Goal: Use online tool/utility: Utilize a website feature to perform a specific function

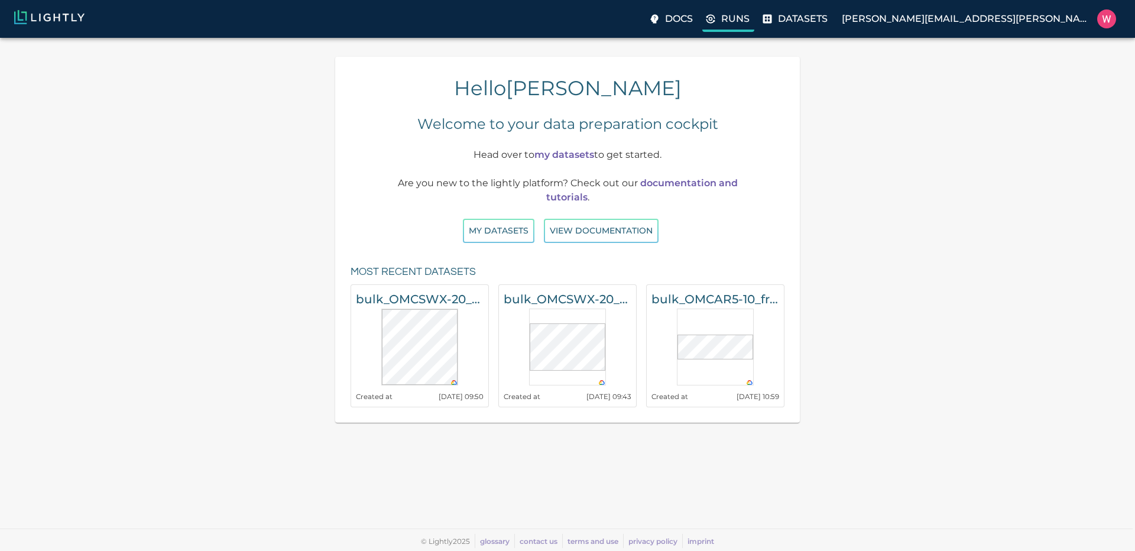
click at [749, 21] on p "Runs" at bounding box center [735, 19] width 28 height 14
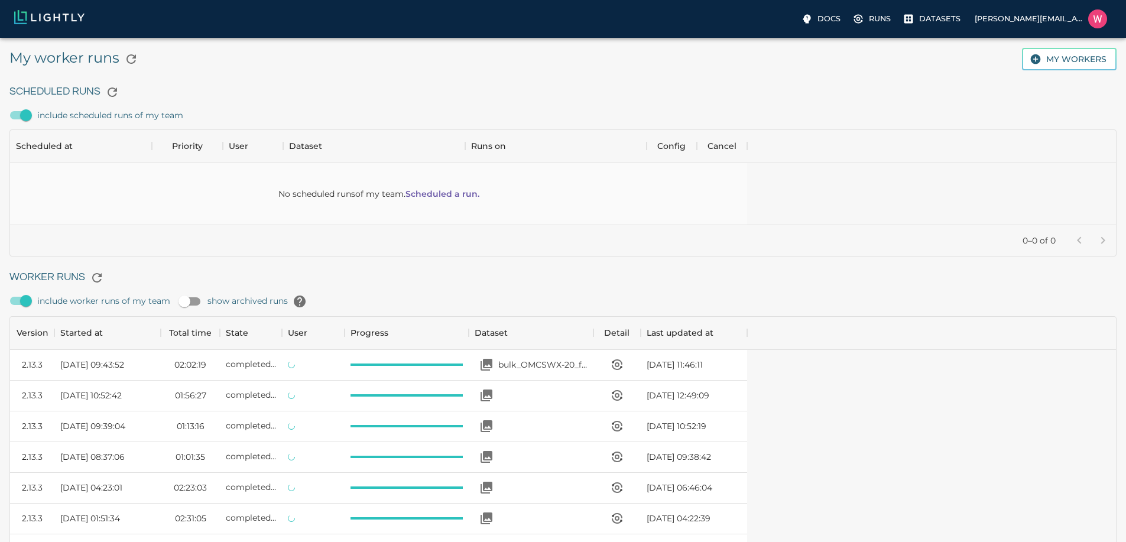
scroll to position [792, 727]
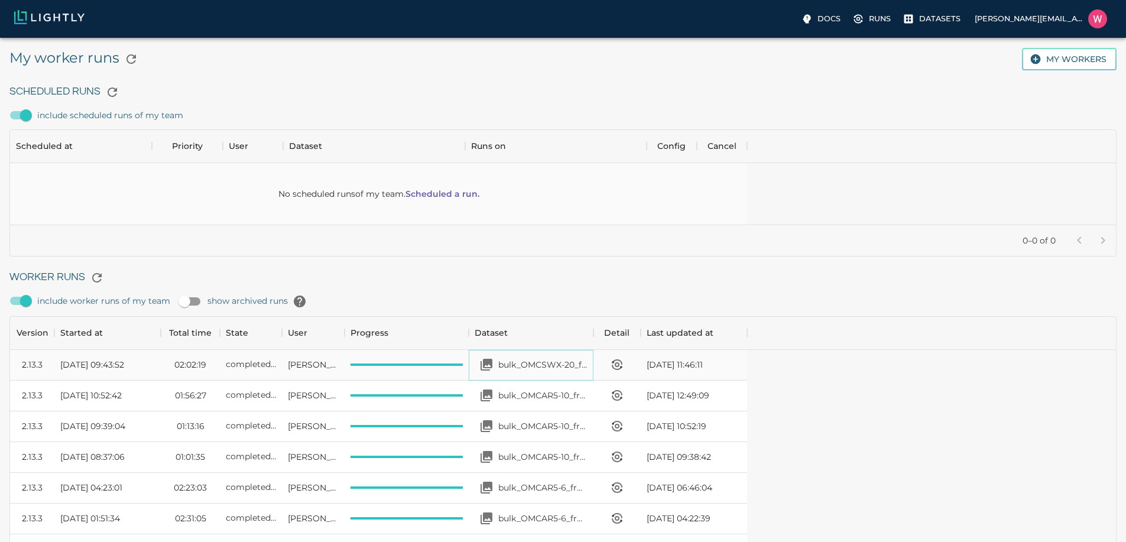
click at [587, 362] on p "bulk_OMCSWX-20_from_[DATE]_to_2025-08-20_2025-08-25_16-32-53" at bounding box center [542, 365] width 89 height 12
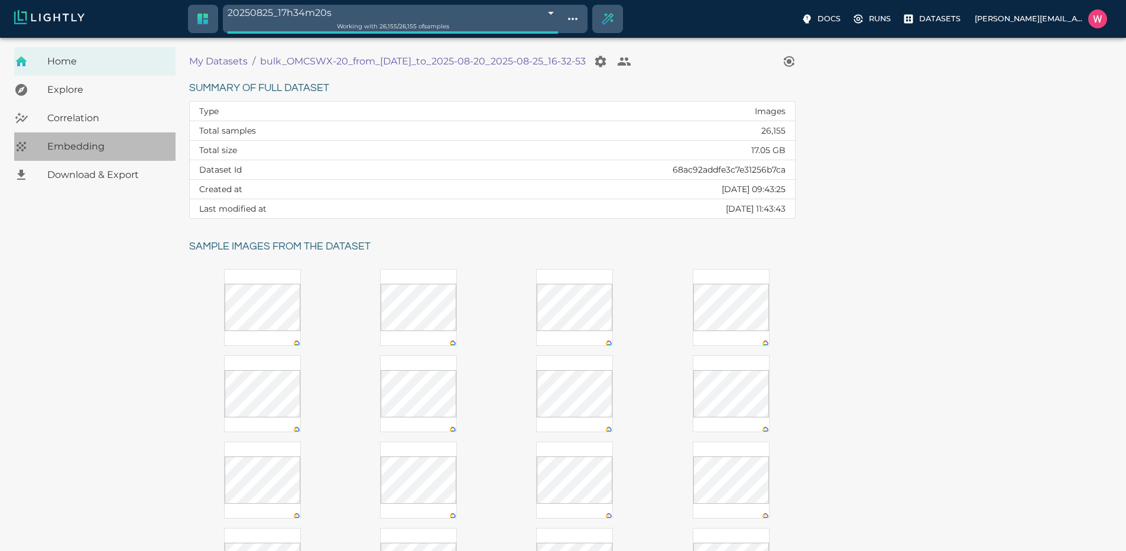
click at [127, 137] on div "Embedding" at bounding box center [94, 146] width 161 height 28
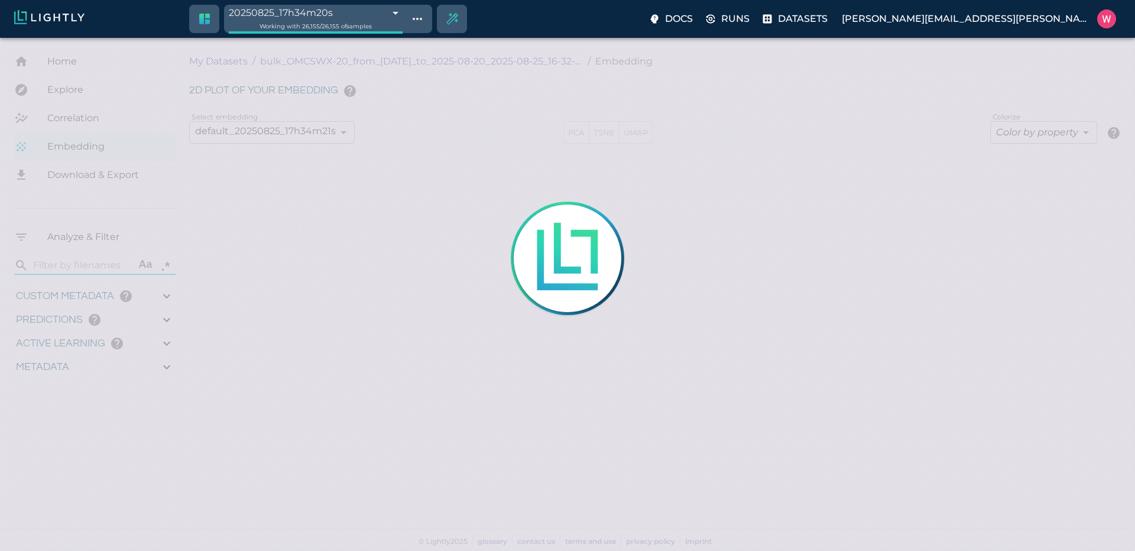
type input "1755708250.73712"
type input "1755723865.80512"
type input "0.999"
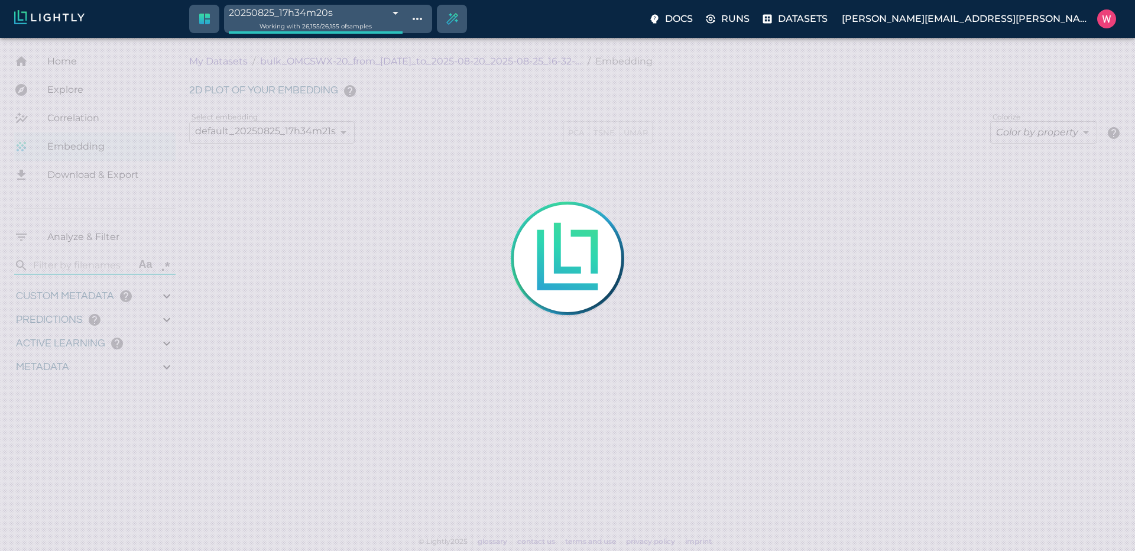
type input "0.998"
type input "0.524054527282715"
type input "96.3790545272827"
type input "27.408"
type input "1755708250.73712"
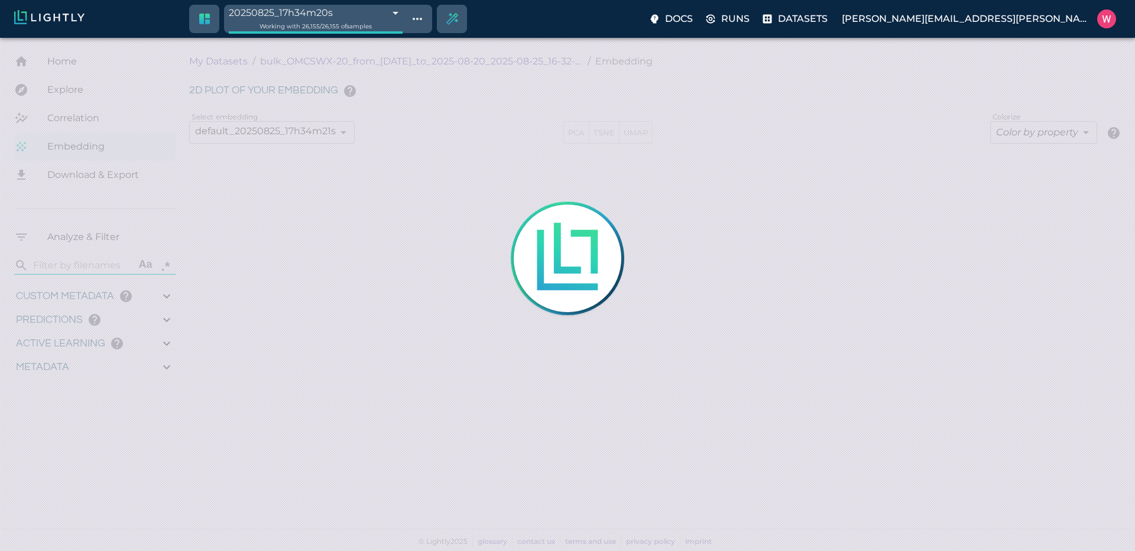
type input "1755723865.80512"
type input "0.999"
type input "0.998"
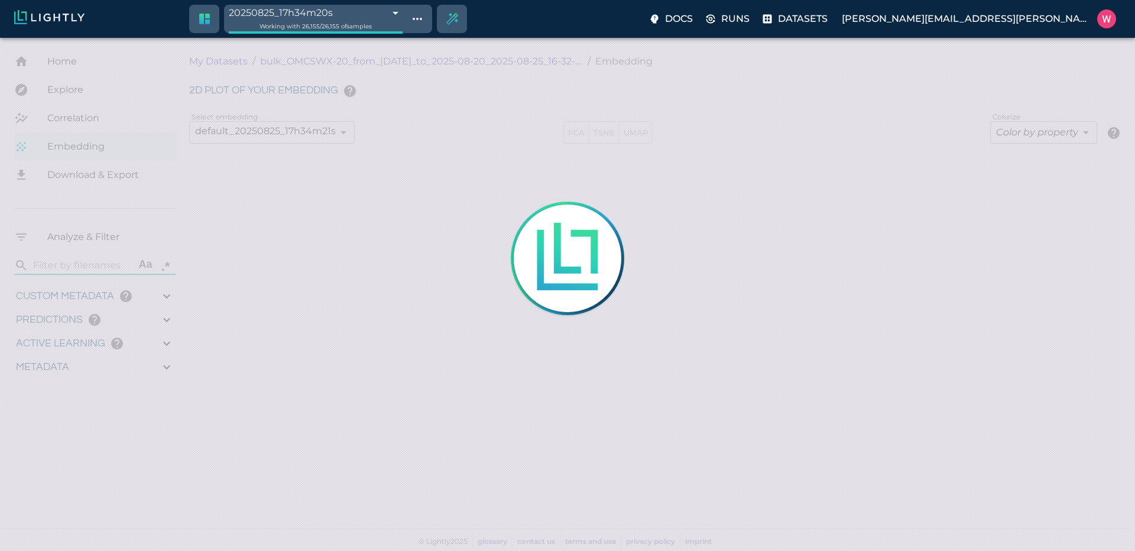
type input "0.524054527282715"
type input "96.3790545272827"
type input "27.408"
type input "1755708250.73712"
type input "1755723865.80512"
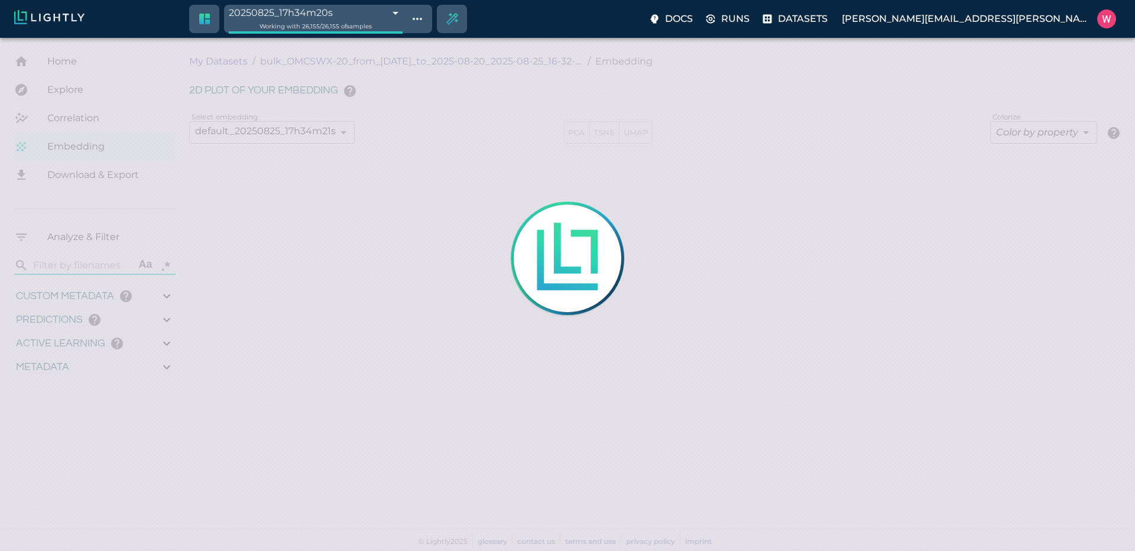
type input "0.999"
type input "0.998"
type input "0.524054527282715"
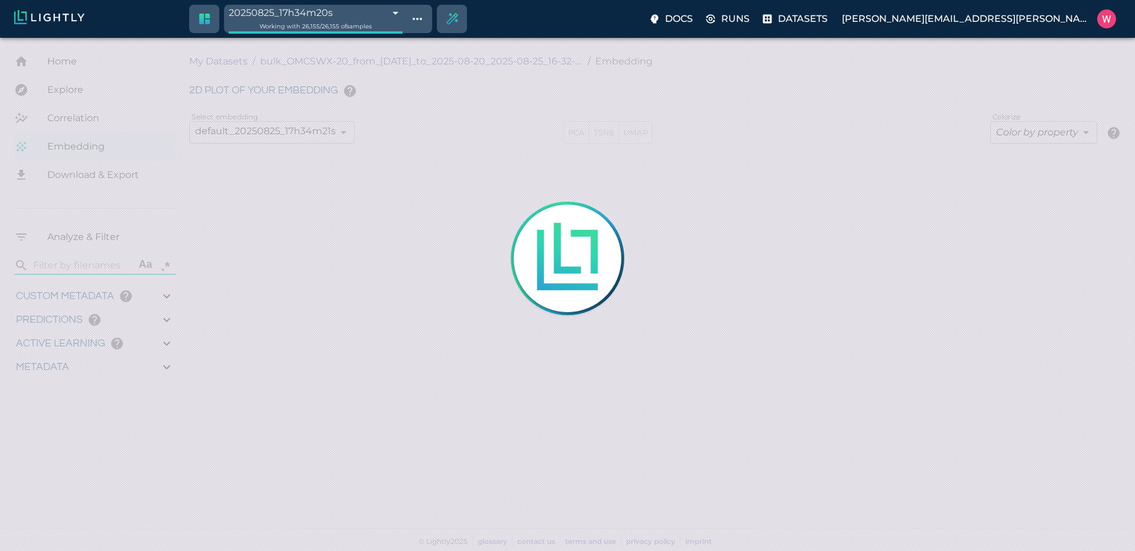
type input "96.3790545272827"
type input "27.408"
type input "9007199254740991"
type input "1755708250.73712"
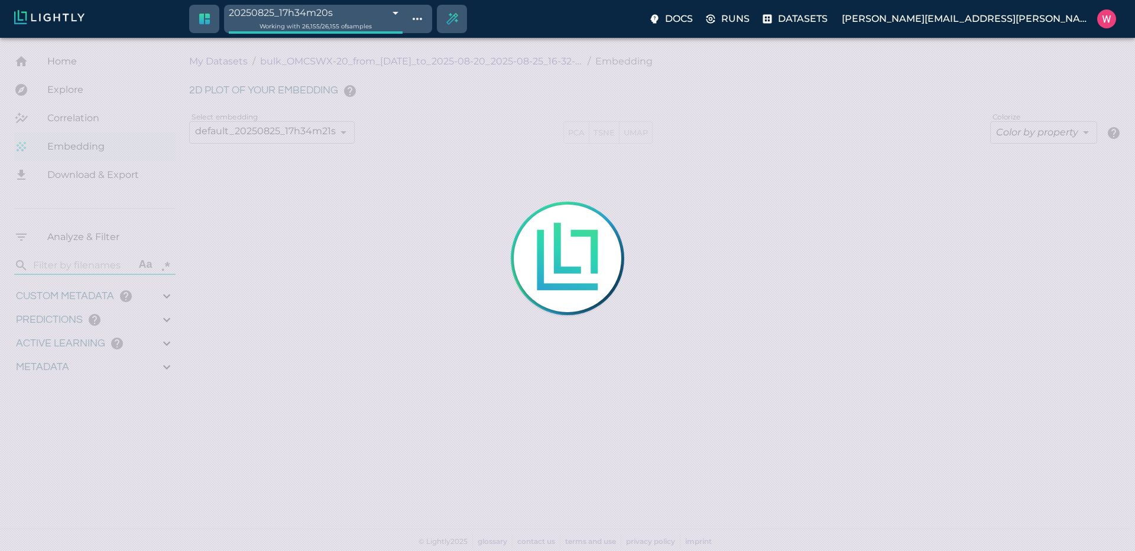
type input "1755723865.80512"
type input "0.999"
type input "0.998"
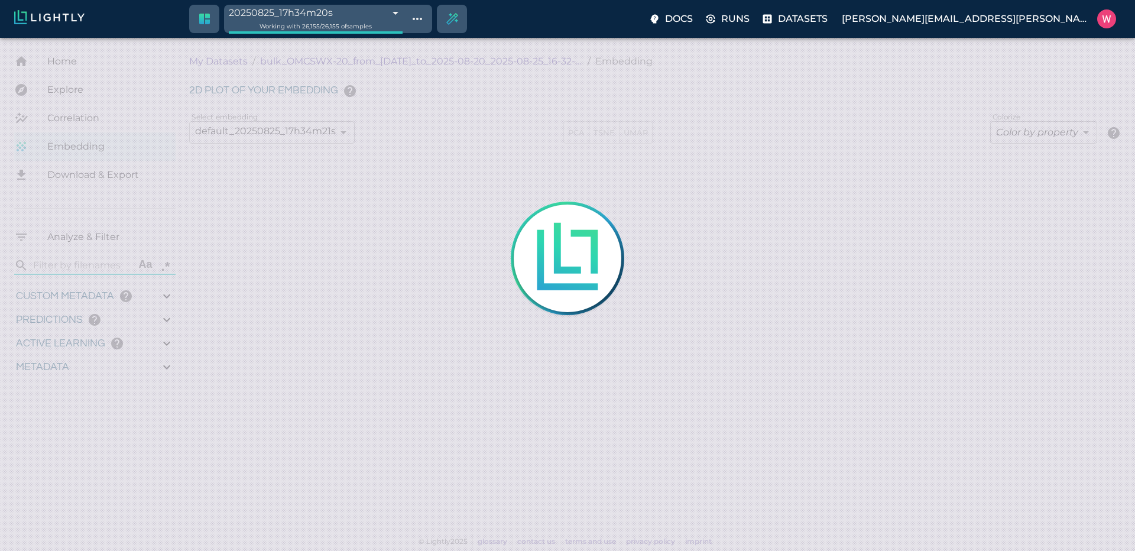
type input "0.524054527282715"
type input "96.3790545272827"
type input "27.408"
type input "1755708250.73712"
type input "1755723865.80512"
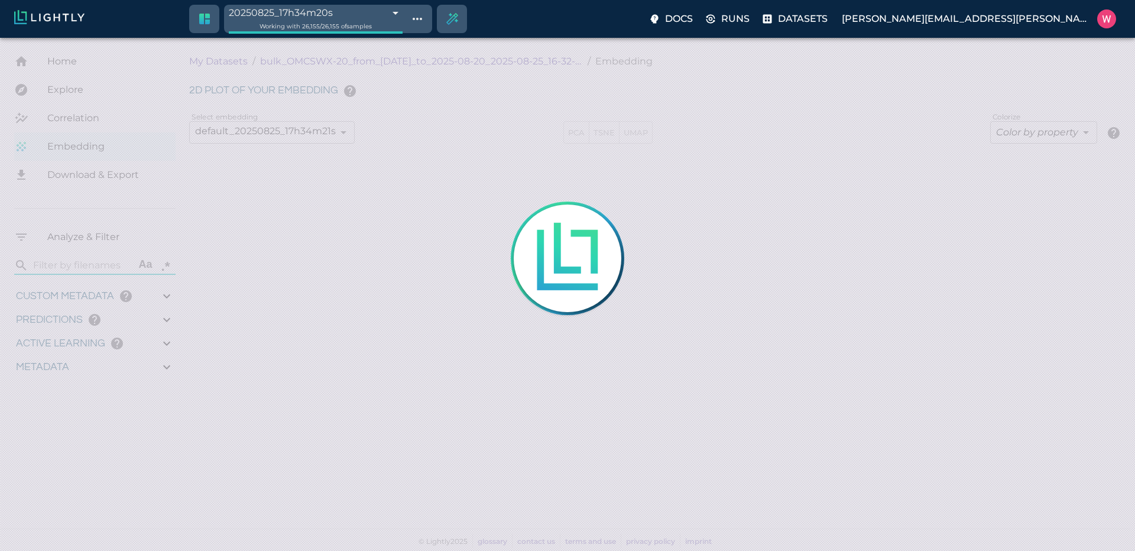
type input "0.999"
type input "0.998"
type input "0.524054527282715"
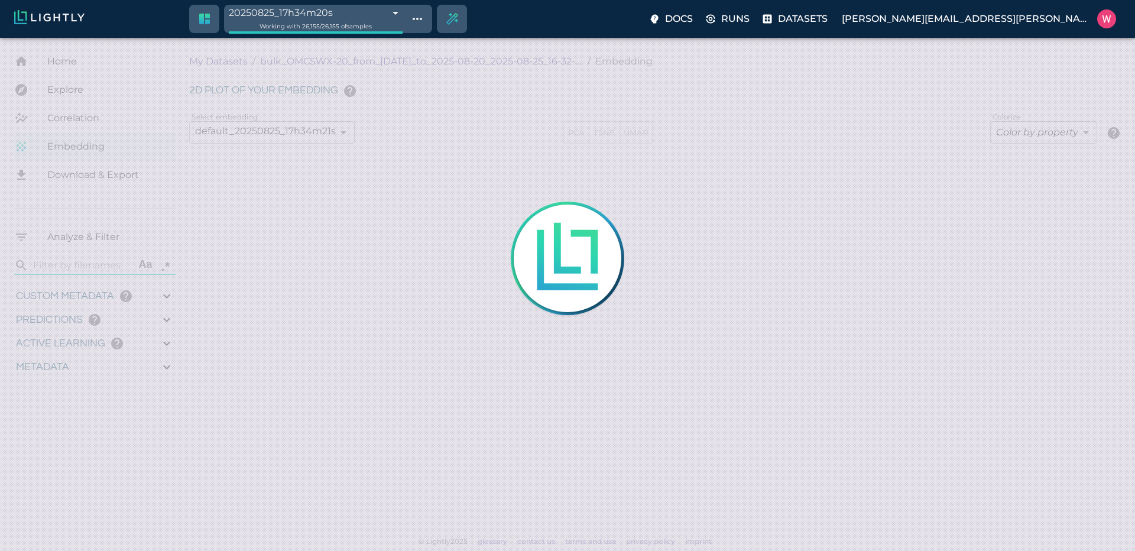
type input "96.3790545272827"
type input "27.408"
click at [365, 170] on div at bounding box center [567, 275] width 1135 height 551
type input "1755708250.73712"
type input "1755723865.80512"
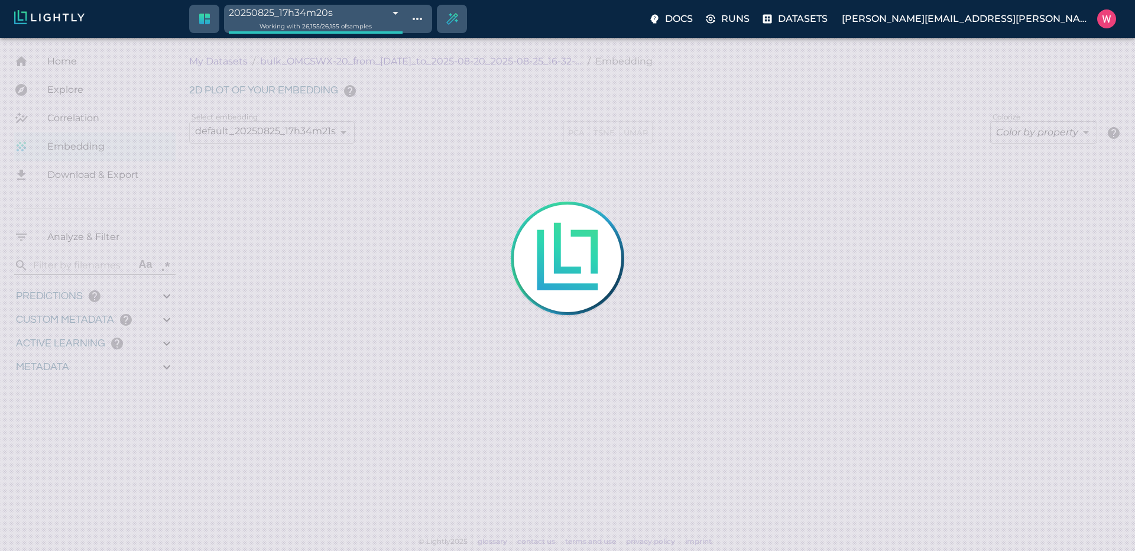
type input "0.999"
type input "0.998"
type input "9007199254740991"
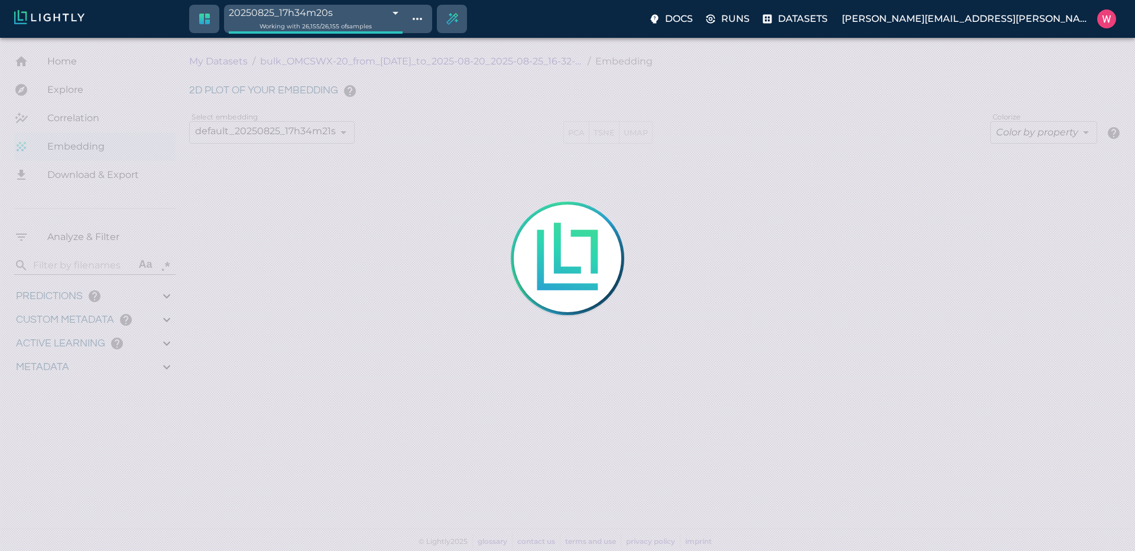
type input "9007199254740991"
type input "0.524054527282715"
type input "96.3790545272827"
type input "27.408"
type input "1755708250.73712"
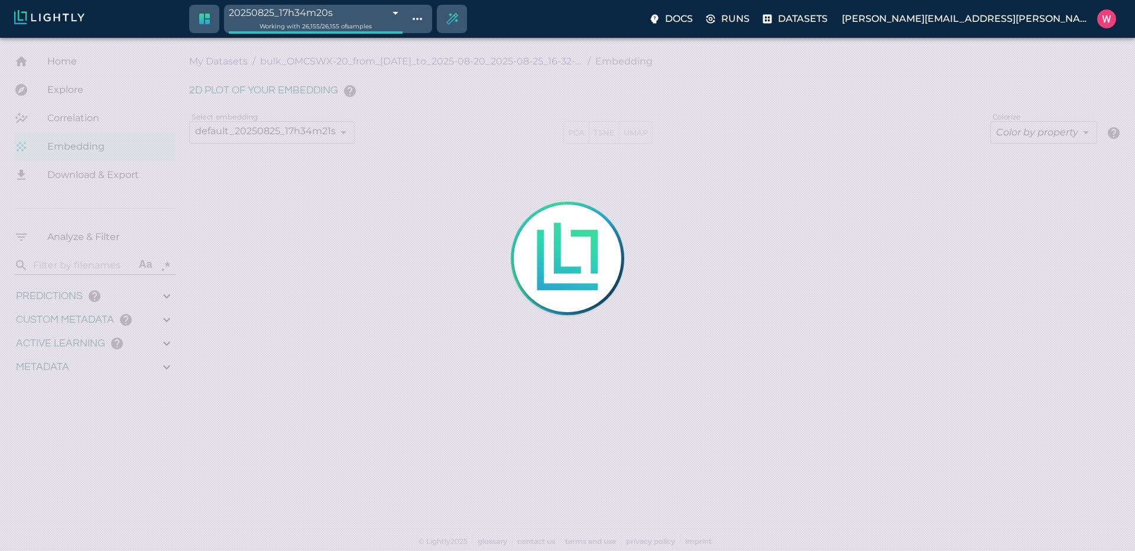
type input "1755723865.80512"
type input "0.999"
type input "0.998"
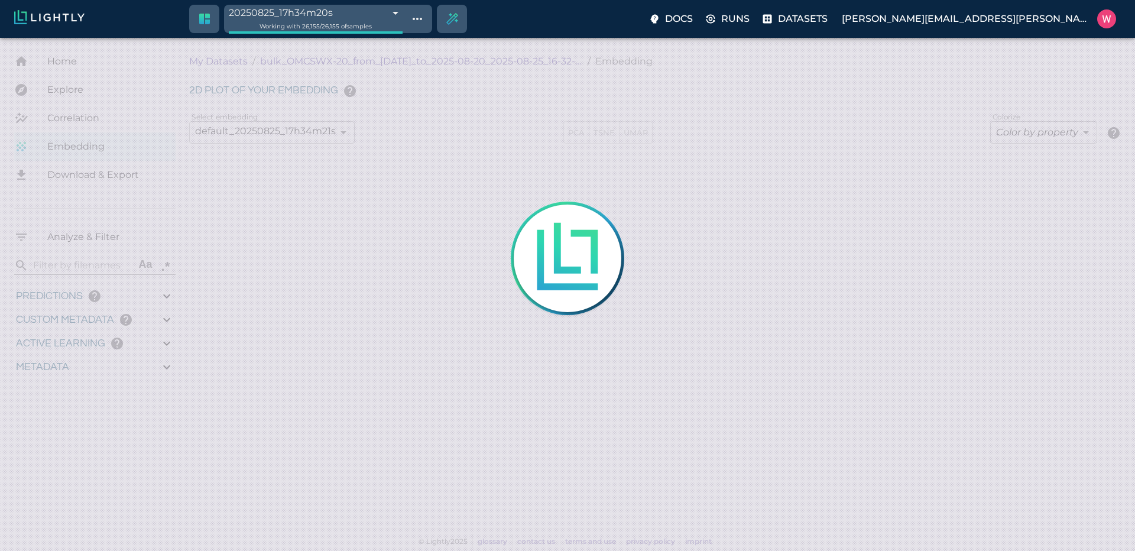
type input "9007199254740991"
type input "0.524054527282715"
type input "96.3790545272827"
type input "27.408"
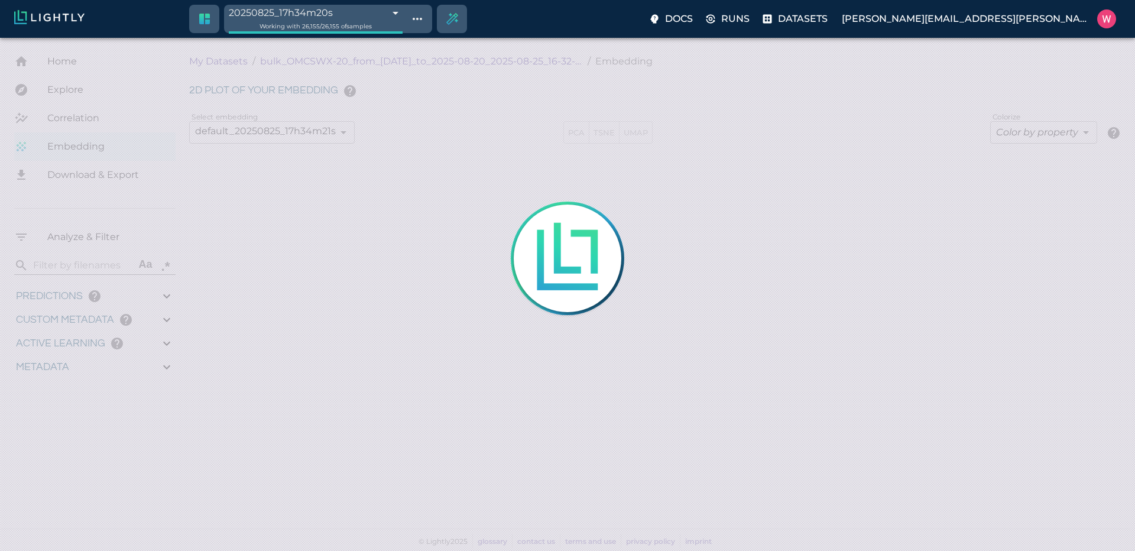
type input "1755708250.73712"
type input "1755723865.80512"
type input "0.999"
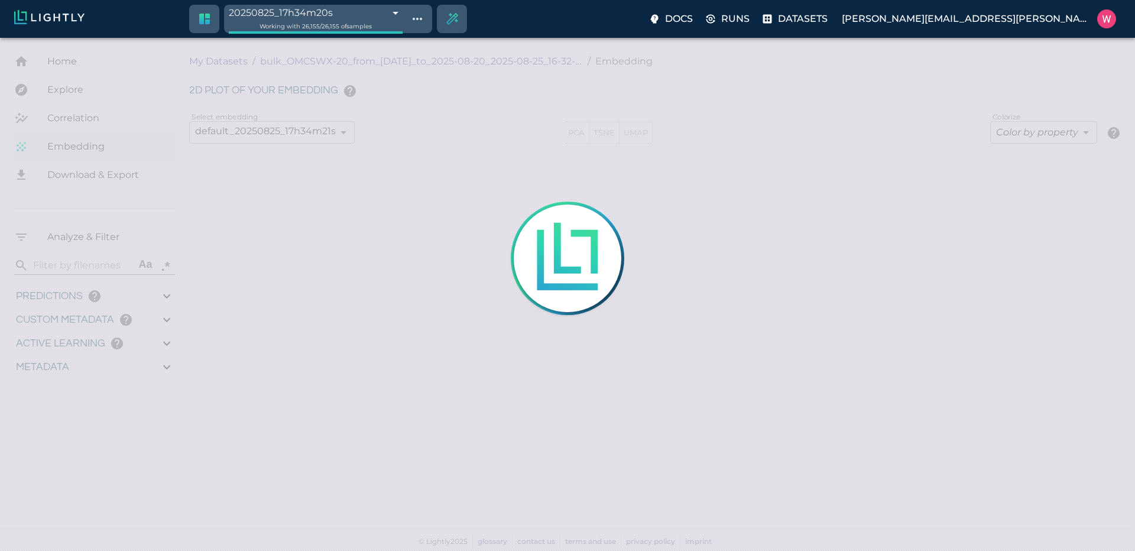
type input "0.998"
type input "0.524054527282715"
type input "96.3790545272827"
type input "27.408"
type input "1755708250.73712"
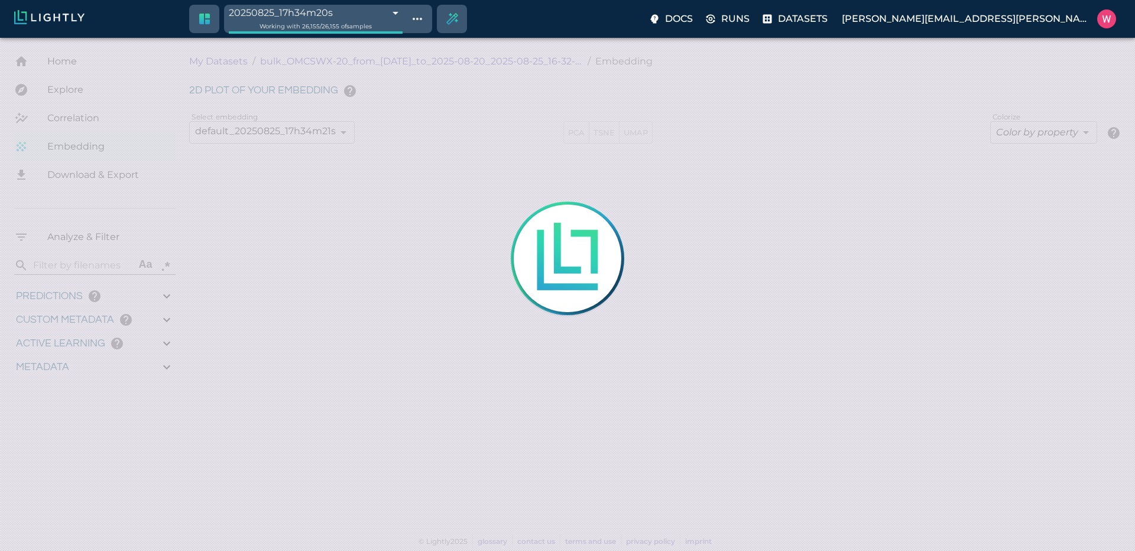
type input "1755723865.80512"
type input "0.999"
type input "0.998"
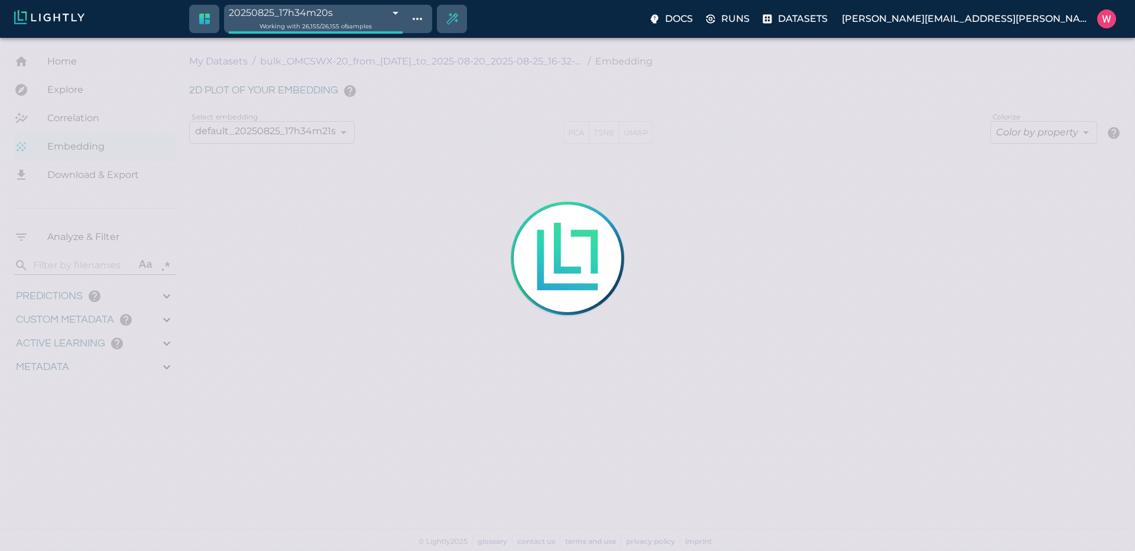
type input "0.524054527282715"
type input "96.3790545272827"
type input "27.408"
drag, startPoint x: 408, startPoint y: 189, endPoint x: 478, endPoint y: 384, distance: 207.7
click at [274, 196] on div at bounding box center [567, 275] width 1135 height 551
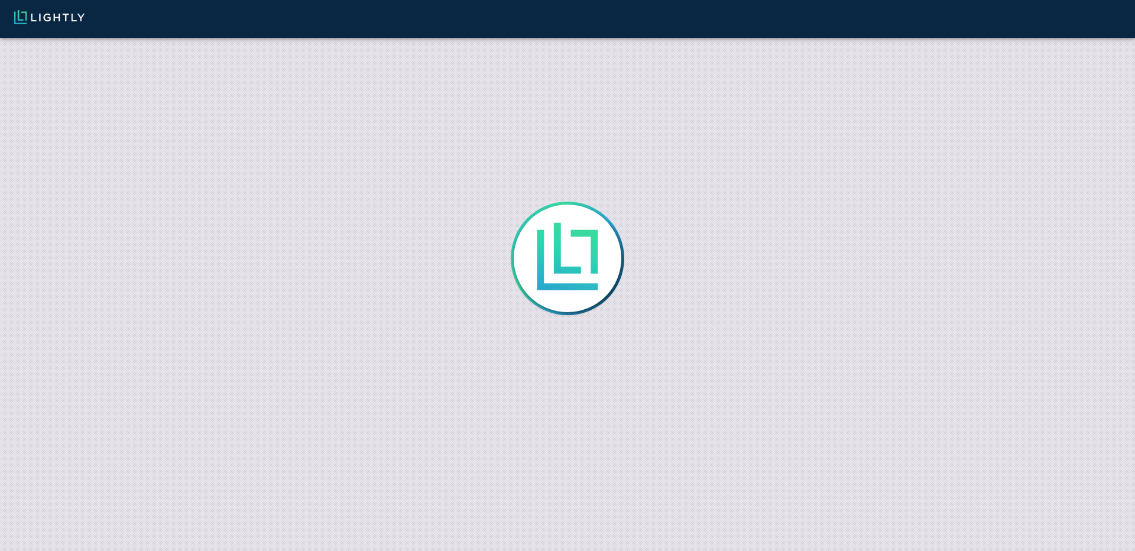
drag, startPoint x: 399, startPoint y: 234, endPoint x: 451, endPoint y: 301, distance: 85.1
click at [451, 301] on div at bounding box center [567, 275] width 1135 height 551
drag, startPoint x: 495, startPoint y: 145, endPoint x: 492, endPoint y: 264, distance: 118.2
click at [493, 263] on div "Loading dataset samples..." at bounding box center [567, 275] width 1135 height 551
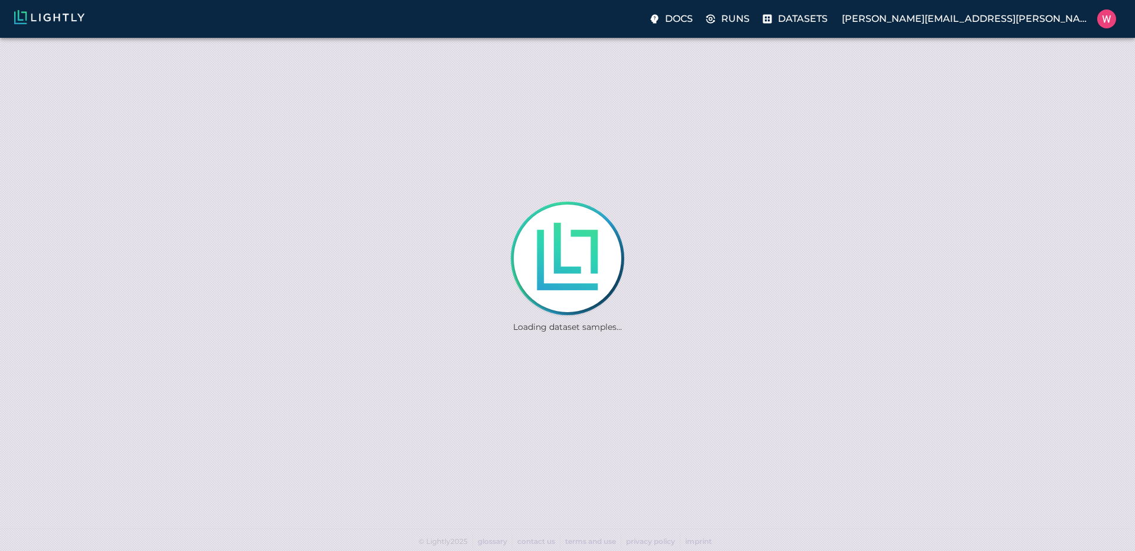
click at [492, 264] on div "Loading dataset samples..." at bounding box center [567, 275] width 1135 height 551
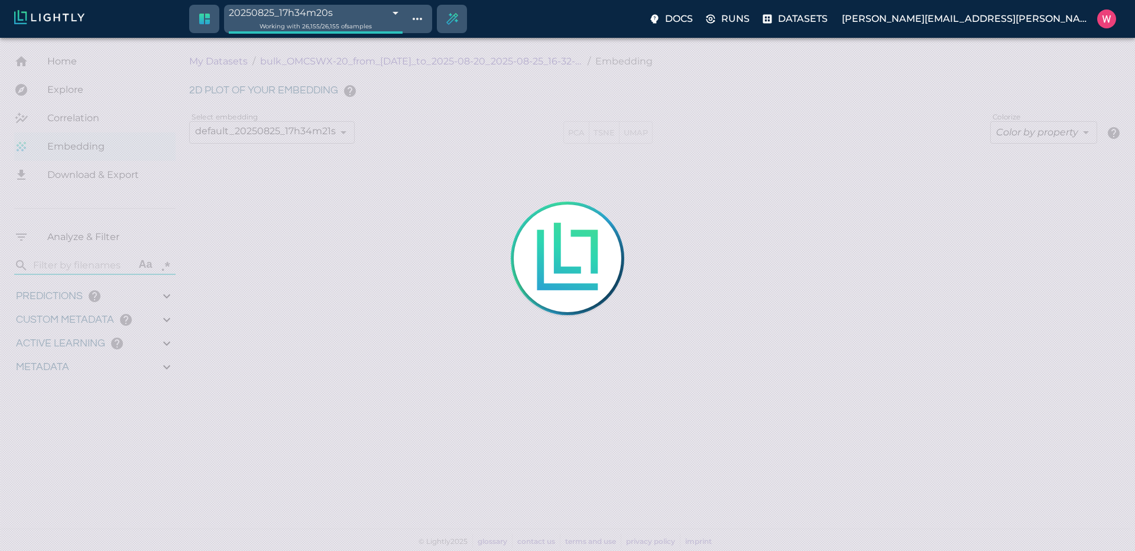
type input "1755708250.73712"
type input "1755723865.80512"
type input "0.999"
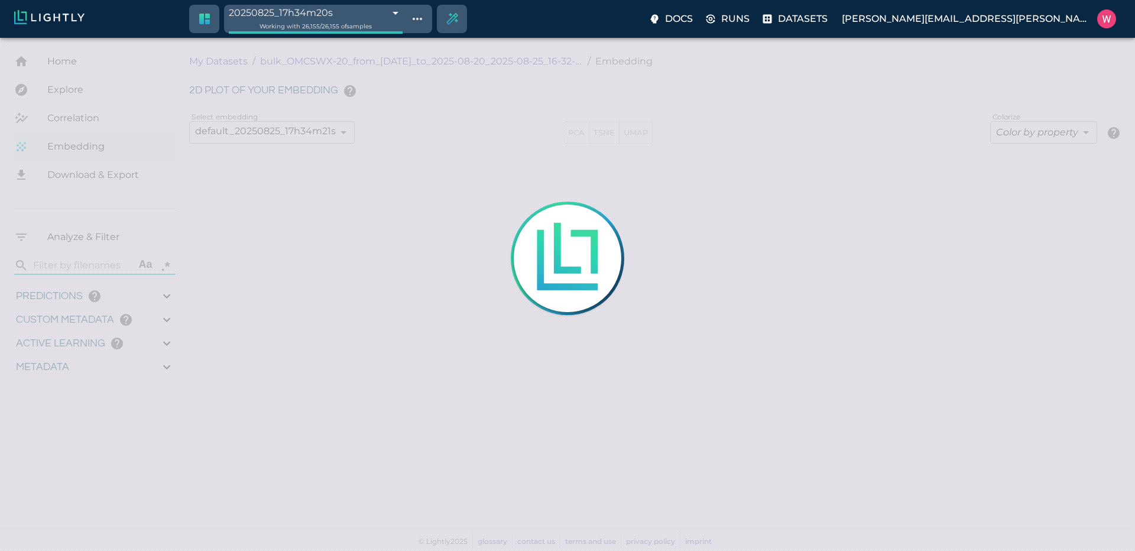
type input "0.998"
type input "0.524054527282715"
type input "96.3790545272827"
type input "27.408"
type input "1755708250.73712"
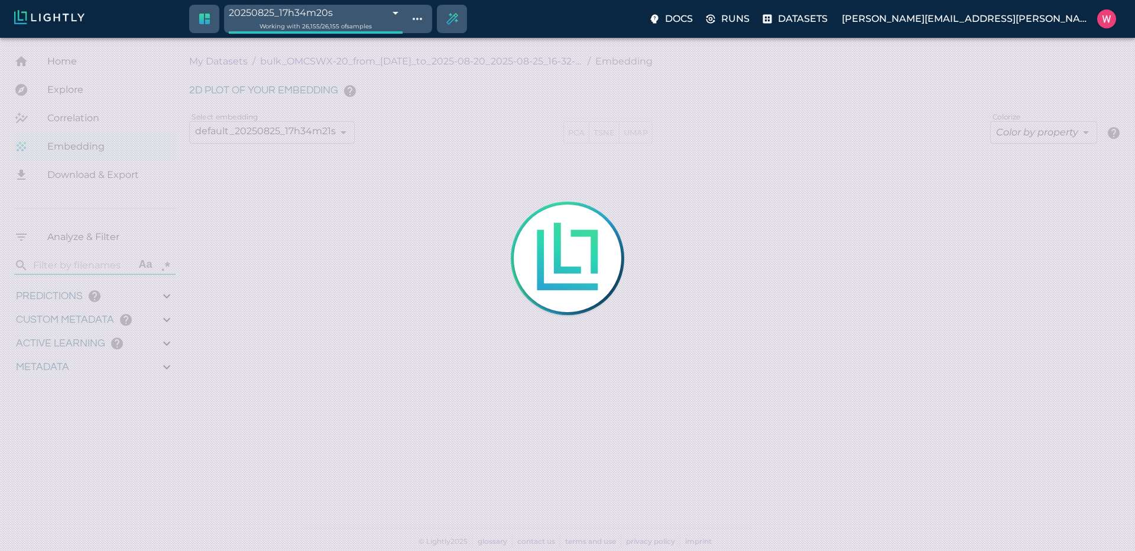
type input "1755723865.80512"
type input "0.999"
type input "0.998"
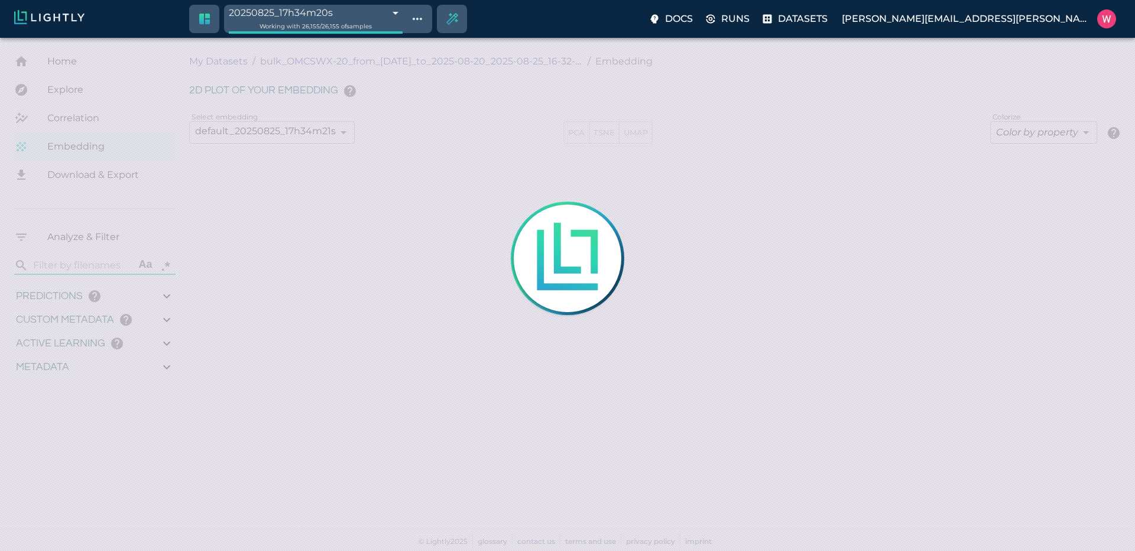
type input "0.524054527282715"
type input "96.3790545272827"
type input "27.408"
type input "9007199254740991"
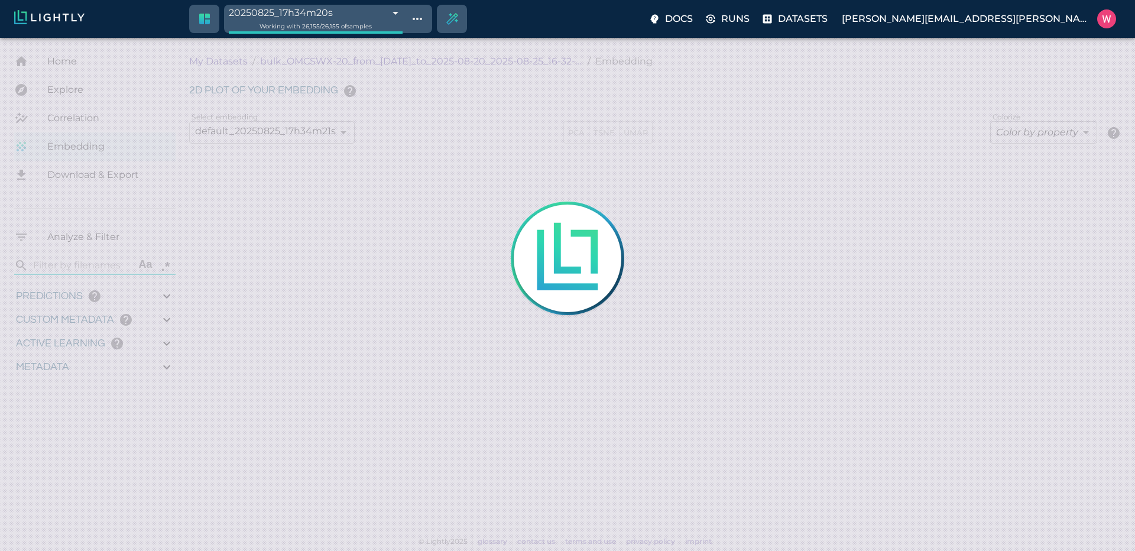
type input "1755708250.73712"
type input "1755723865.80512"
type input "0.999"
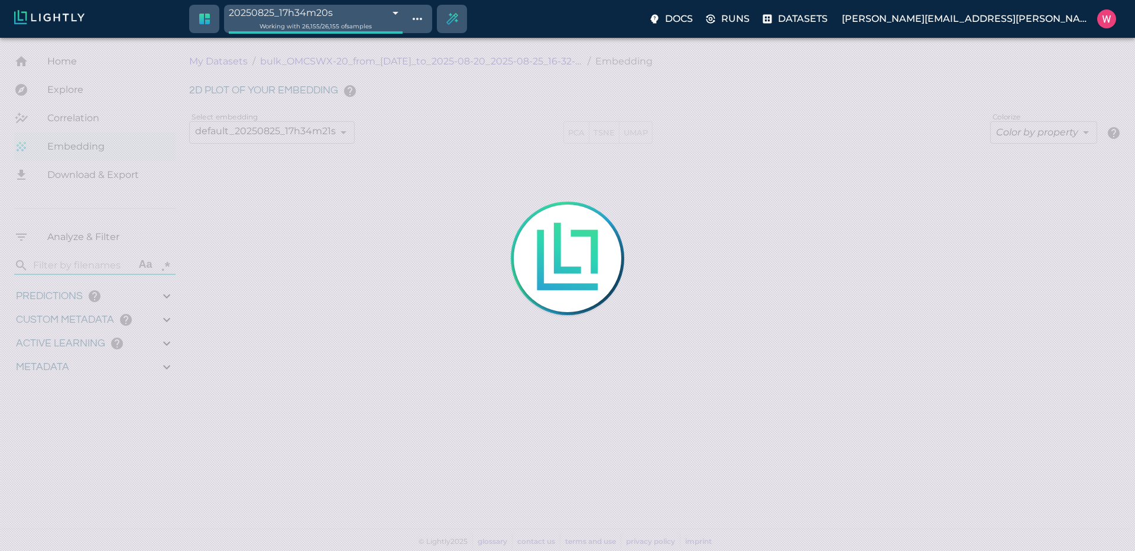
type input "0.998"
type input "0.524054527282715"
type input "96.3790545272827"
type input "27.408"
type input "9007199254740991"
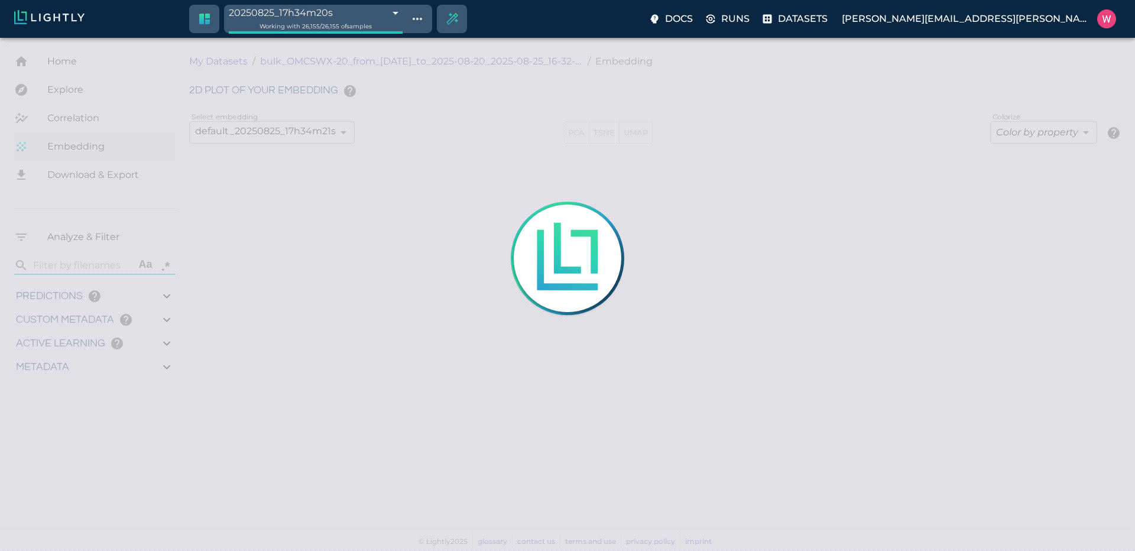
type input "9007199254740991"
type input "1755708250.73712"
type input "1755723865.80512"
type input "0.999"
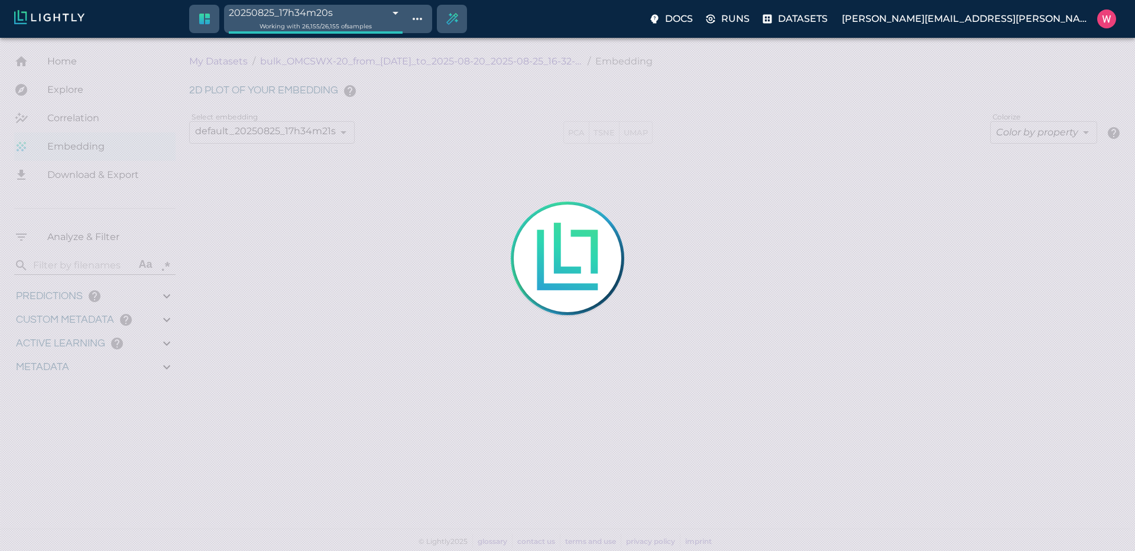
type input "0.999"
type input "0.998"
type input "0.524054527282715"
type input "96.3790545272827"
type input "27.408"
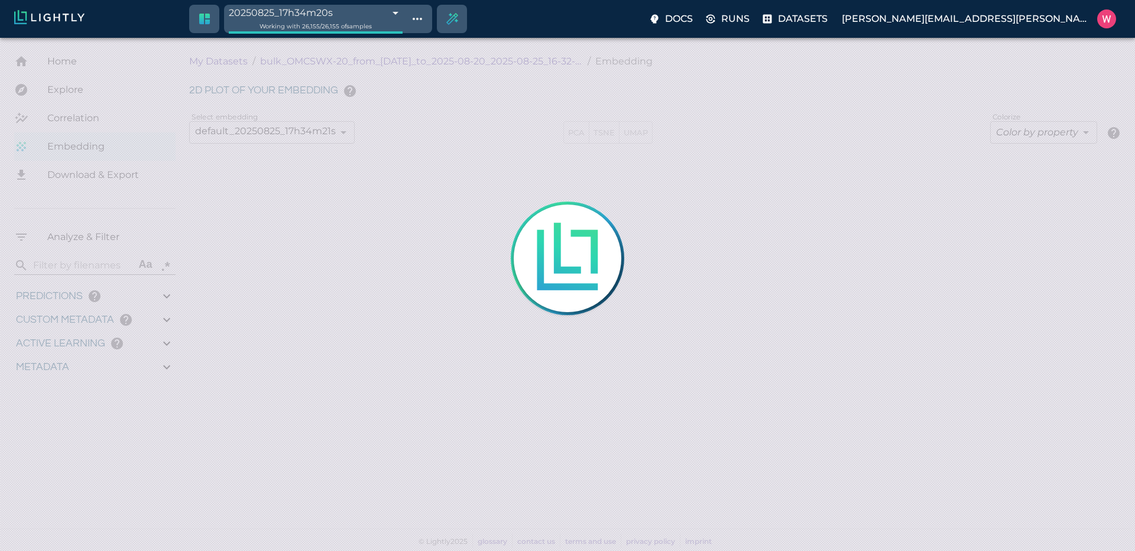
type input "1755708250.73712"
type input "1755723865.80512"
type input "0.999"
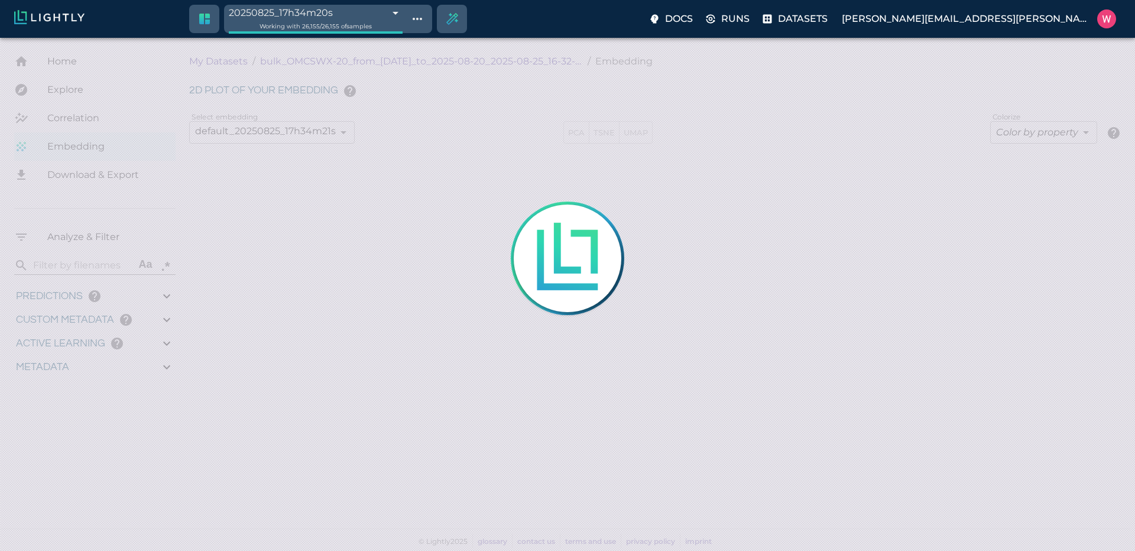
type input "0.998"
type input "0.524054527282715"
type input "96.3790545272827"
type input "27.408"
click at [490, 193] on div at bounding box center [567, 275] width 1135 height 551
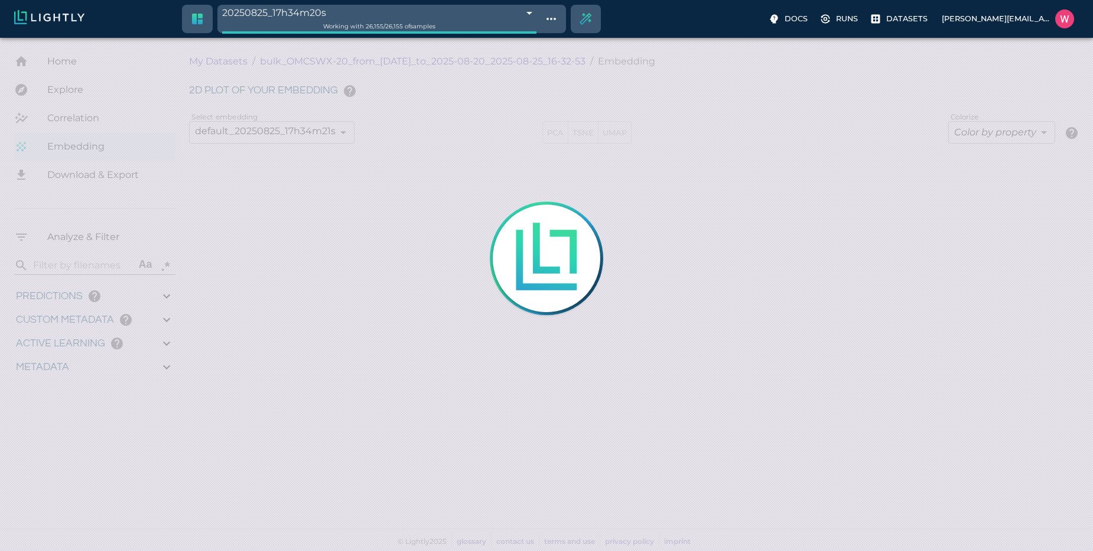
click at [511, 167] on div at bounding box center [546, 275] width 1093 height 551
click at [506, 210] on div at bounding box center [547, 258] width 108 height 108
click at [507, 210] on div at bounding box center [547, 258] width 108 height 108
click at [580, 215] on div at bounding box center [537, 276] width 294 height 294
click at [579, 214] on div at bounding box center [537, 276] width 294 height 294
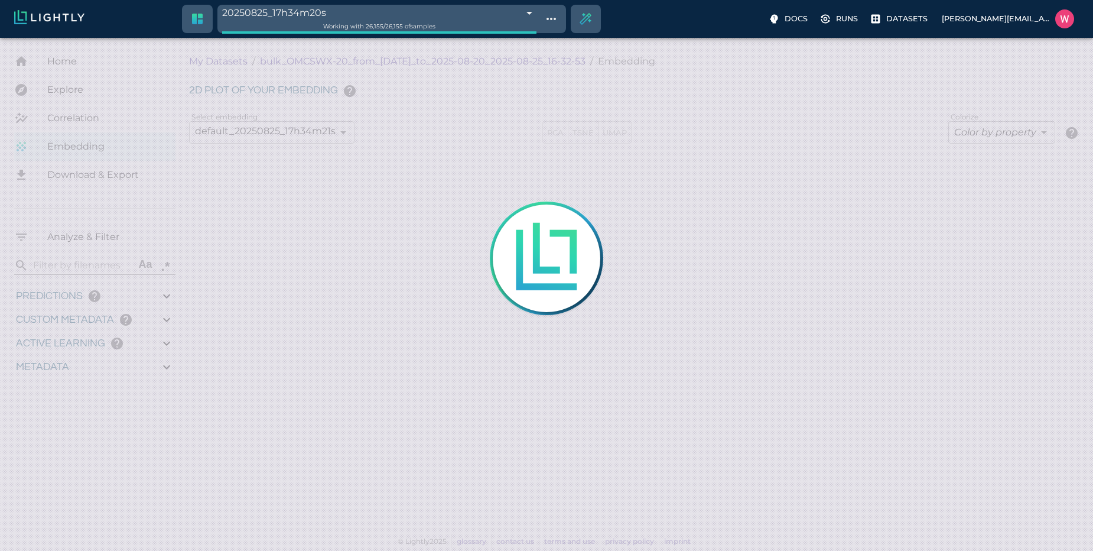
click at [434, 240] on div at bounding box center [546, 275] width 1093 height 551
click at [436, 240] on div at bounding box center [546, 275] width 1093 height 551
click at [380, 170] on div at bounding box center [546, 275] width 1093 height 551
click at [121, 66] on div at bounding box center [546, 275] width 1093 height 551
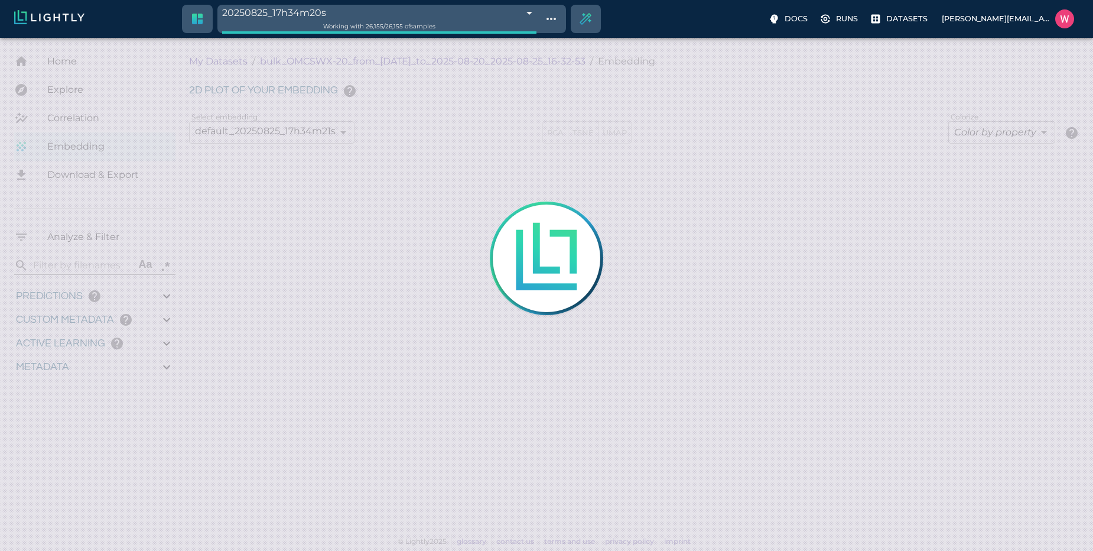
drag, startPoint x: 164, startPoint y: 96, endPoint x: 720, endPoint y: 126, distance: 556.9
click at [662, 180] on div at bounding box center [546, 275] width 1093 height 551
click at [645, 18] on div "20250825_17h34m20s 68ac9e9cdeda6b7af5be1912 Working with 26,155 / 26,155 of sam…" at bounding box center [473, 19] width 582 height 28
click at [263, 123] on div at bounding box center [546, 275] width 1093 height 551
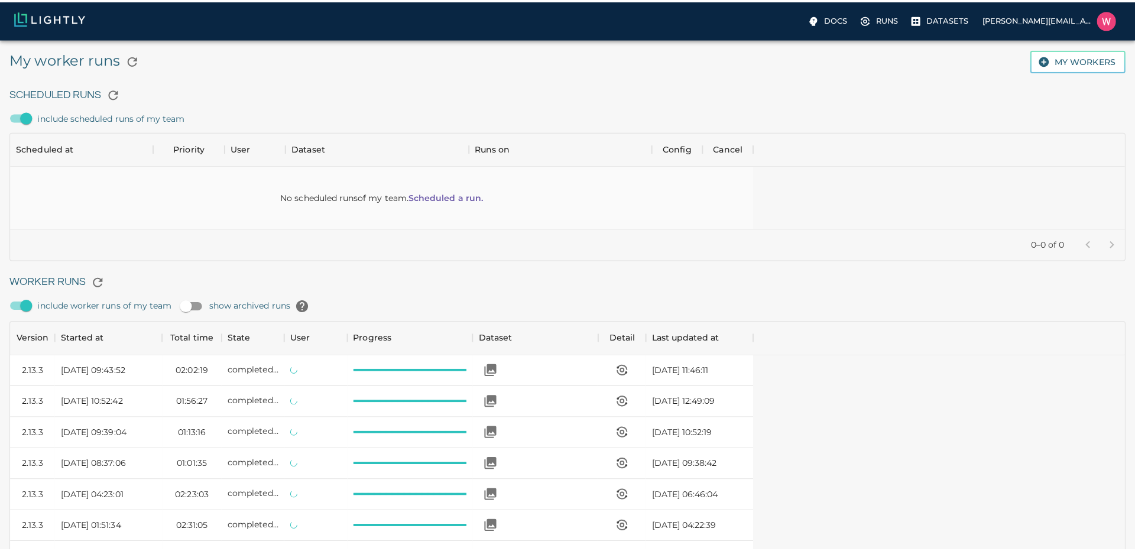
scroll to position [792, 727]
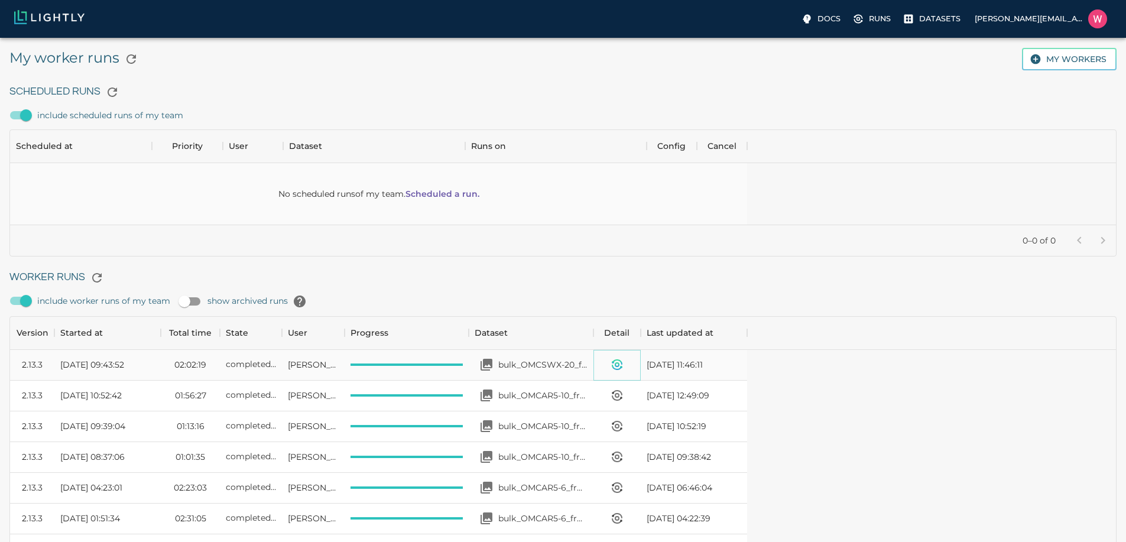
click at [624, 365] on icon "View worker run detail" at bounding box center [617, 365] width 14 height 14
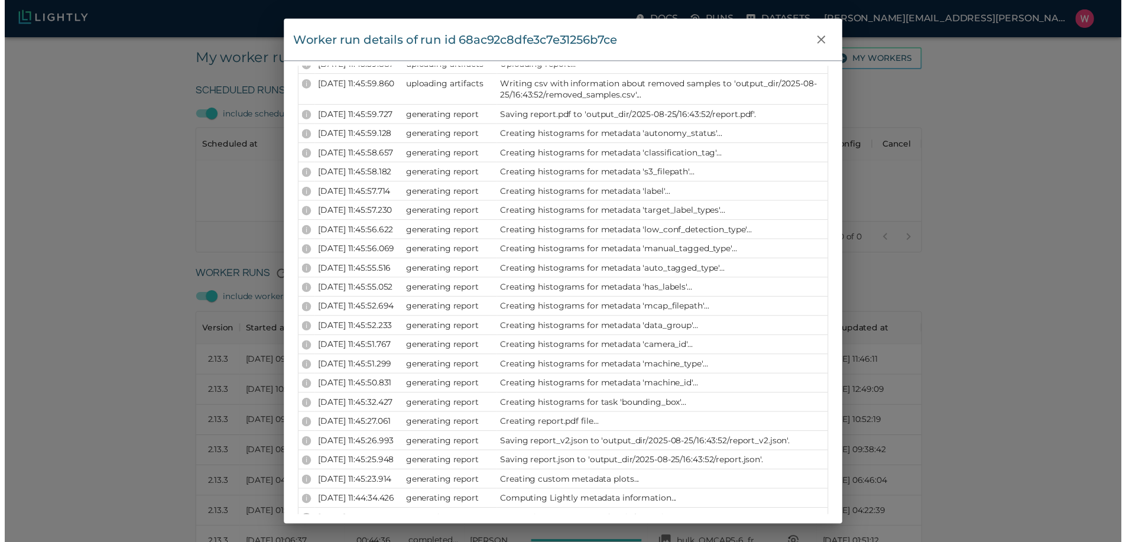
scroll to position [142, 0]
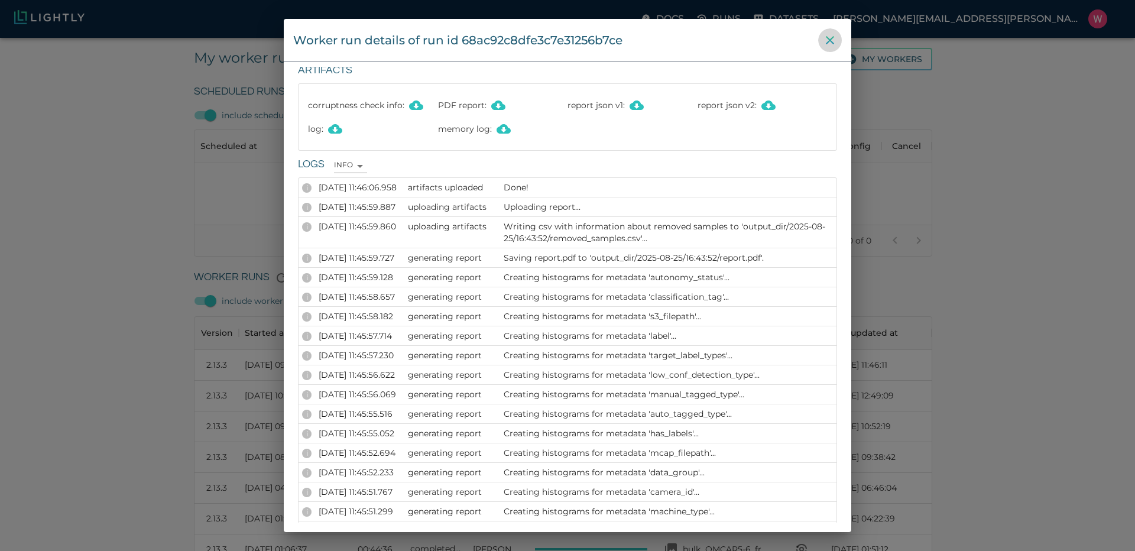
click at [830, 39] on icon "close" at bounding box center [830, 40] width 8 height 8
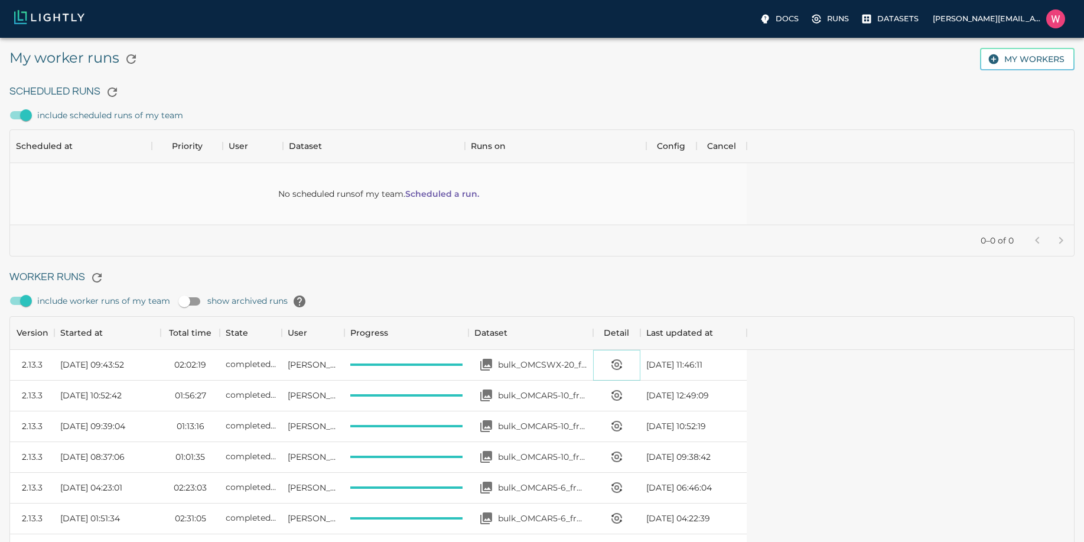
scroll to position [792, 1055]
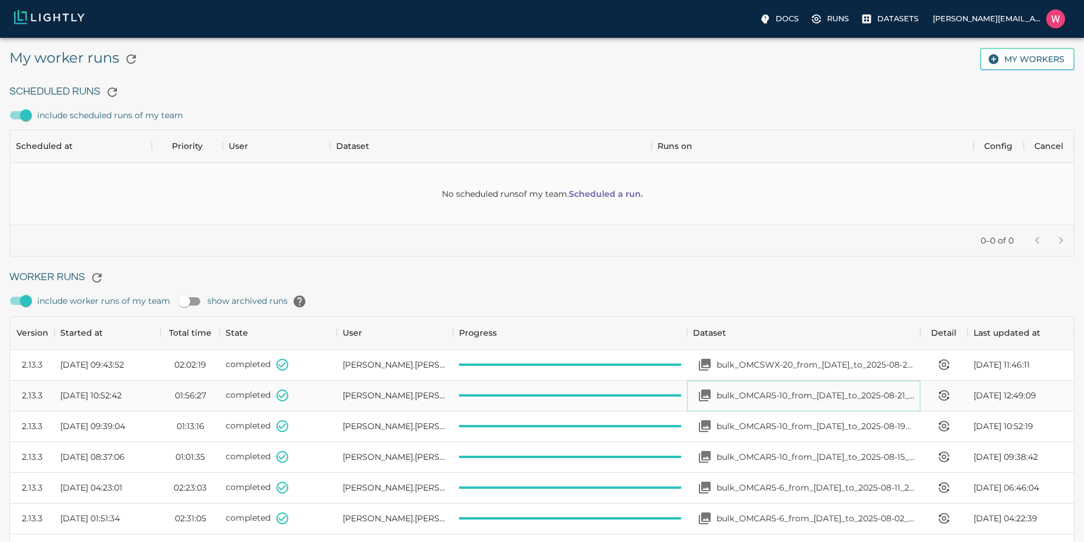
click at [768, 393] on p "bulk_OMCAR5-10_from_[DATE]_to_2025-08-21_2025-08-22_15-39-10" at bounding box center [816, 395] width 198 height 12
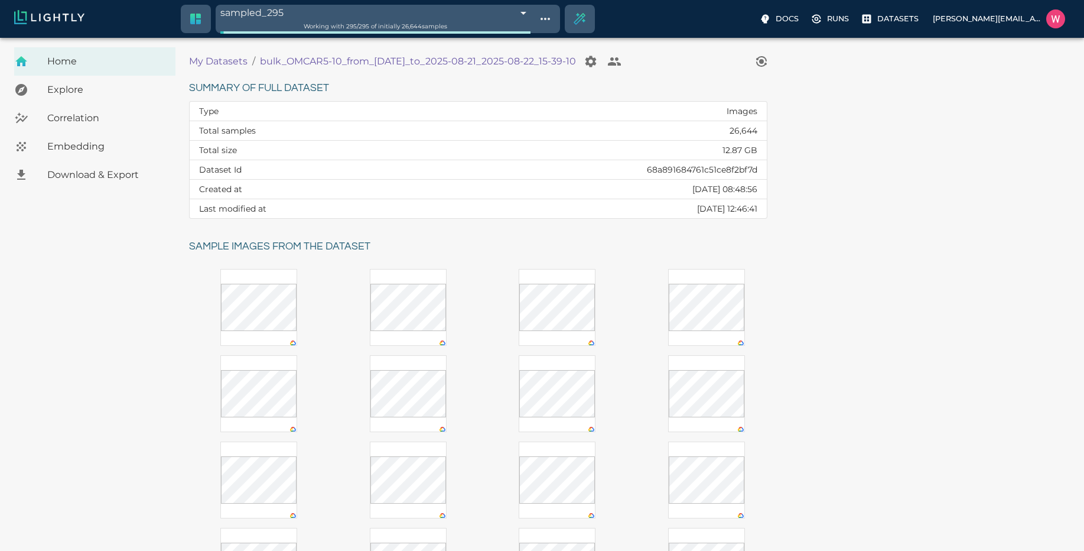
click at [99, 147] on span "Embedding" at bounding box center [106, 146] width 119 height 14
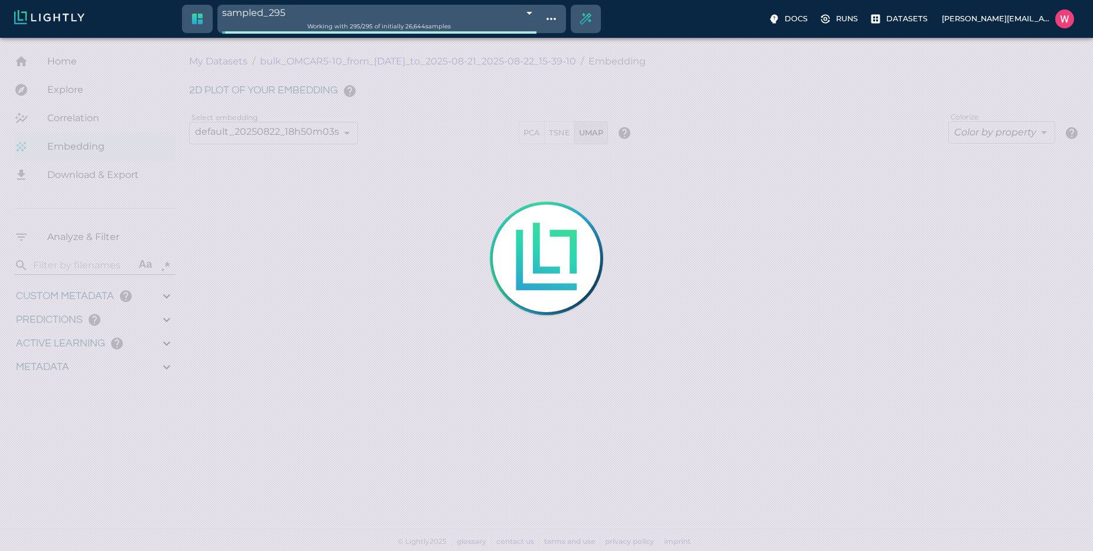
type input "1755650124.09995"
type input "1755751143.80195"
type input "0.997"
type input "0.996"
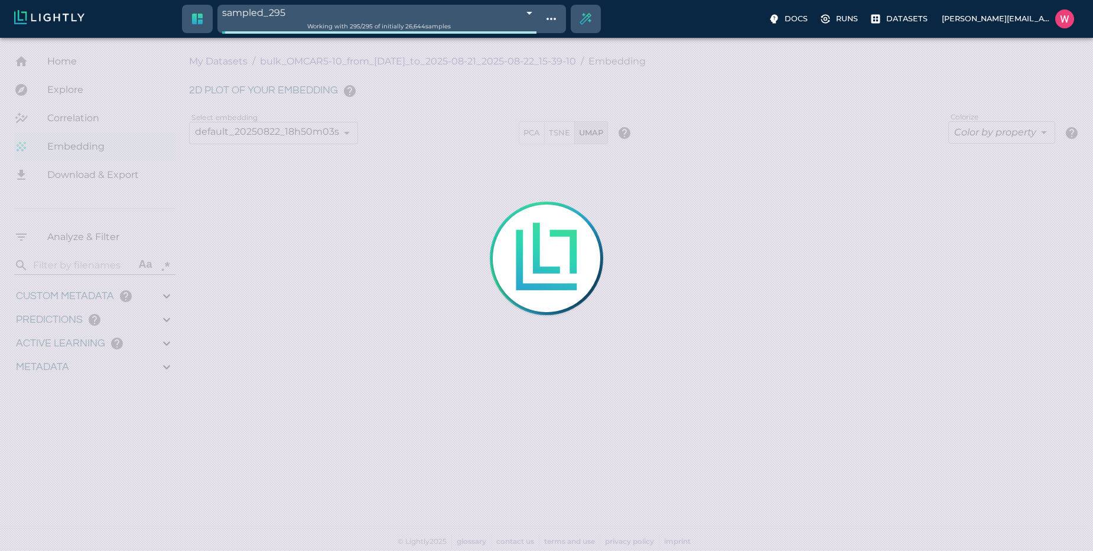
type input "0.996"
type input "1.36675155162811"
type input "126.016751551628"
type input "19.042"
type input "1755650124.09995"
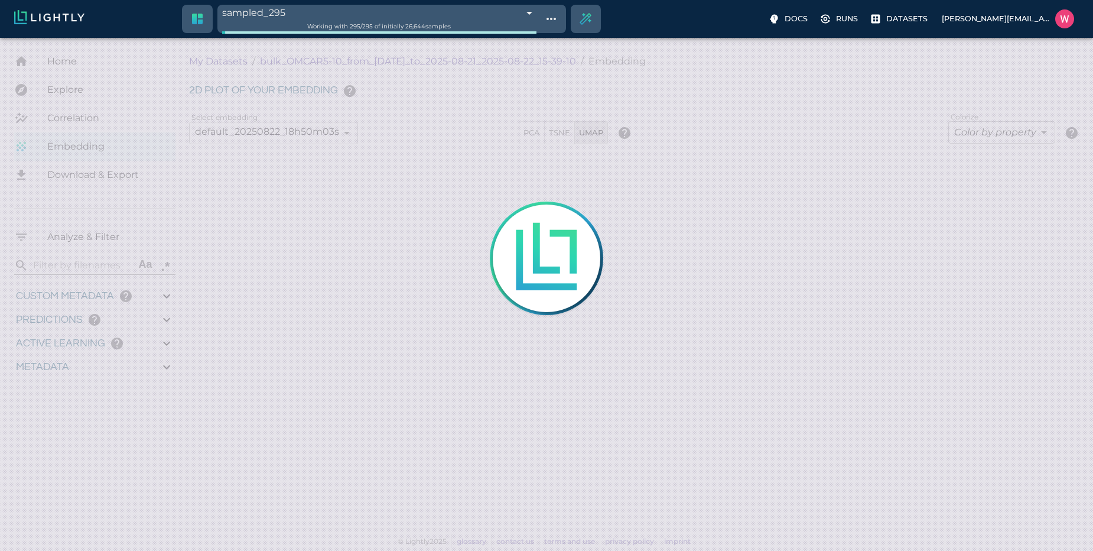
type input "1755751143.80195"
type input "0.997"
type input "0.996"
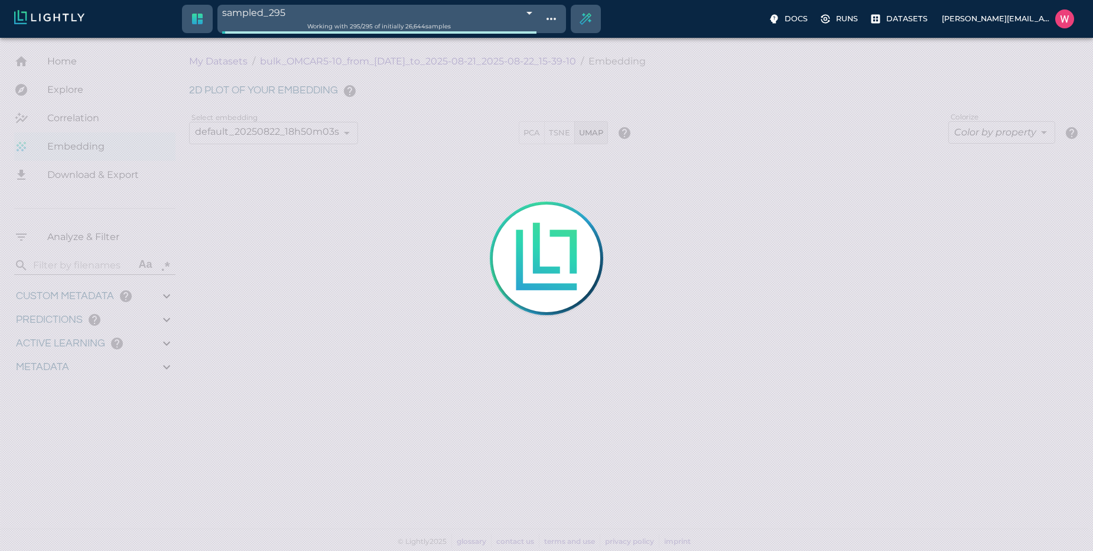
type input "1.36675155162811"
type input "126.016751551628"
type input "19.042"
type input "1755650124.09995"
type input "1755751143.80195"
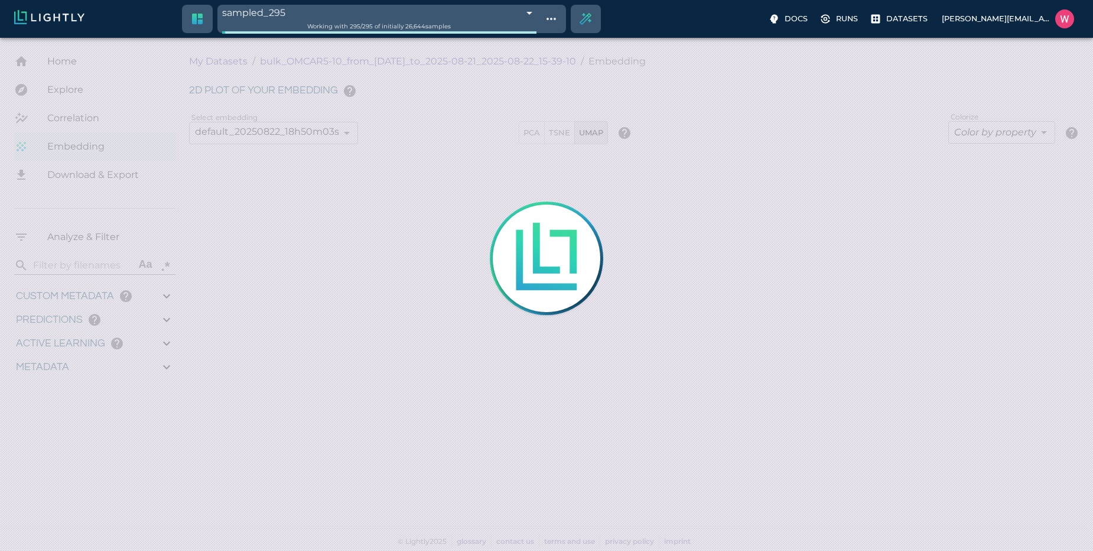
type input "0.997"
type input "0.996"
type input "1.36675155162811"
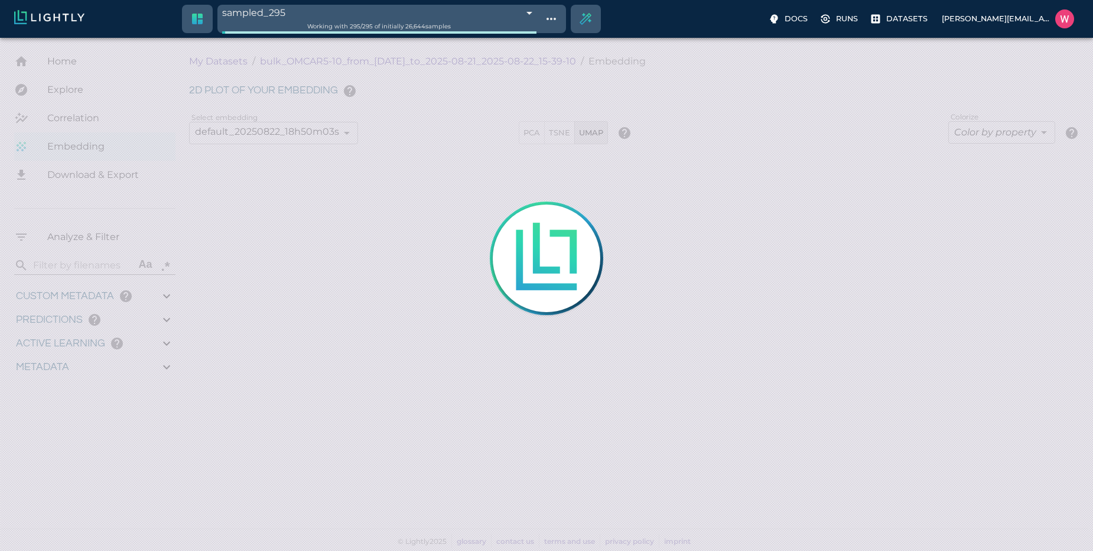
type input "126.016751551628"
type input "19.042"
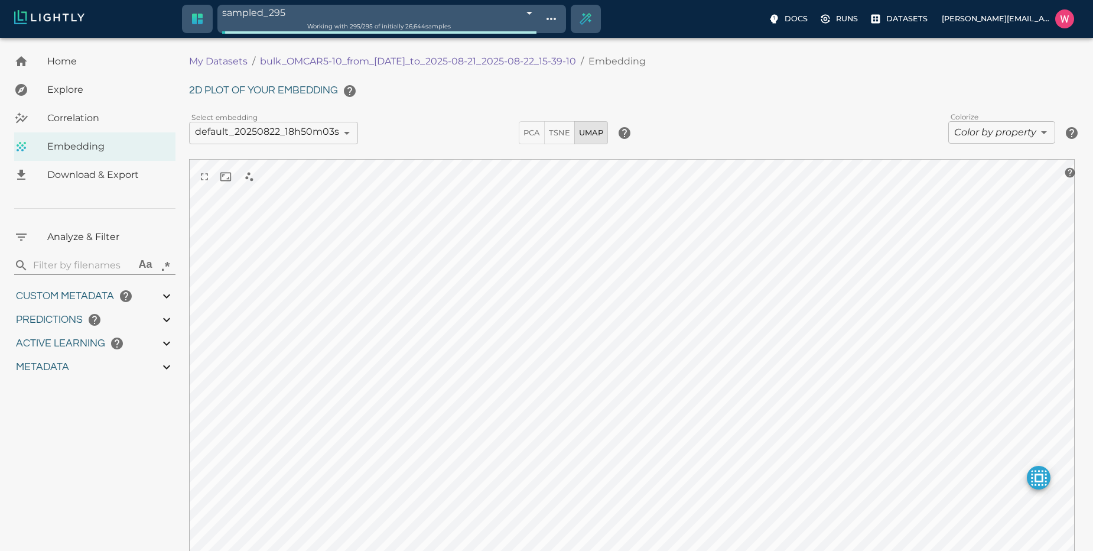
type input "1755650124.09995"
type input "1755751143.80195"
type input "0.997"
type input "0.996"
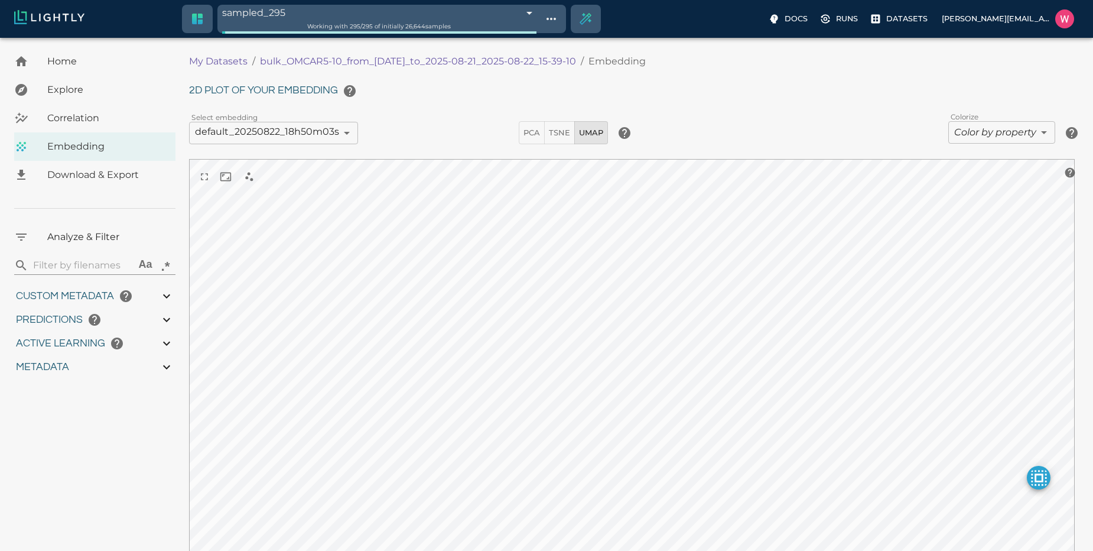
type input "0.996"
type input "1.36675155162811"
type input "126.016751551628"
type input "19.042"
type input "1755650124.09995"
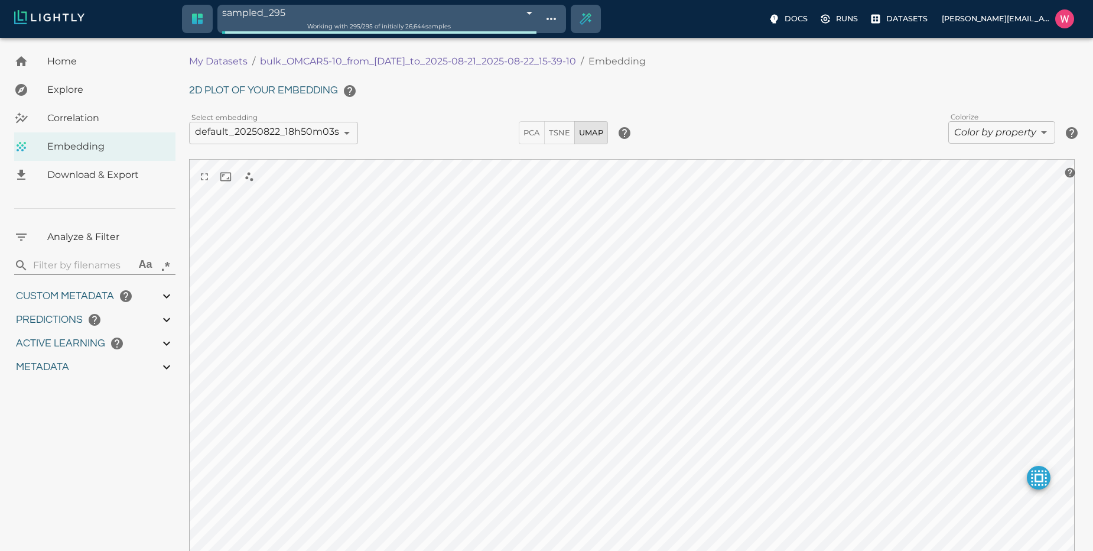
type input "1755751143.80195"
type input "0.997"
type input "0.996"
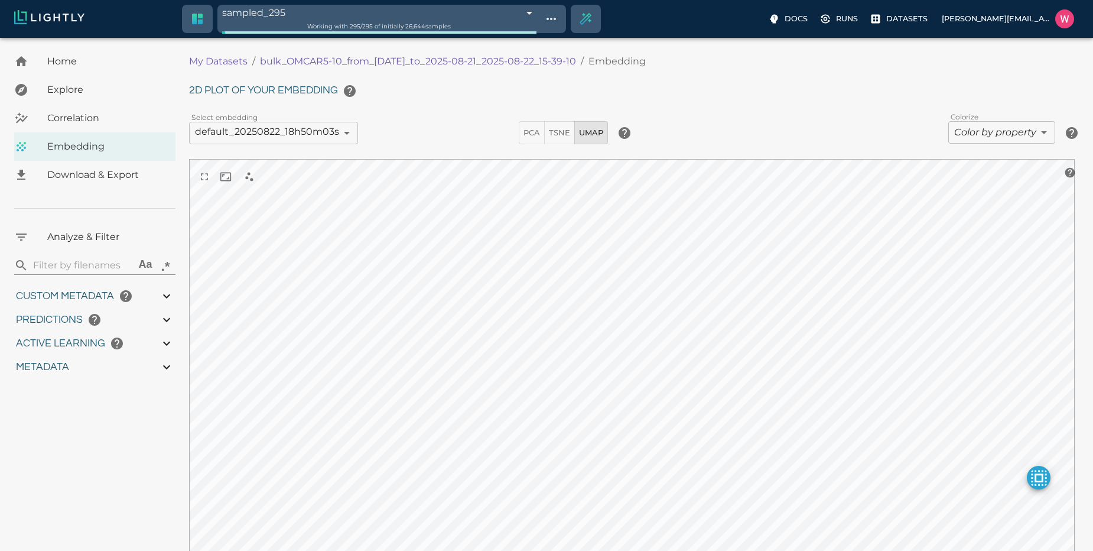
type input "1.36675155162811"
type input "126.016751551628"
type input "19.042"
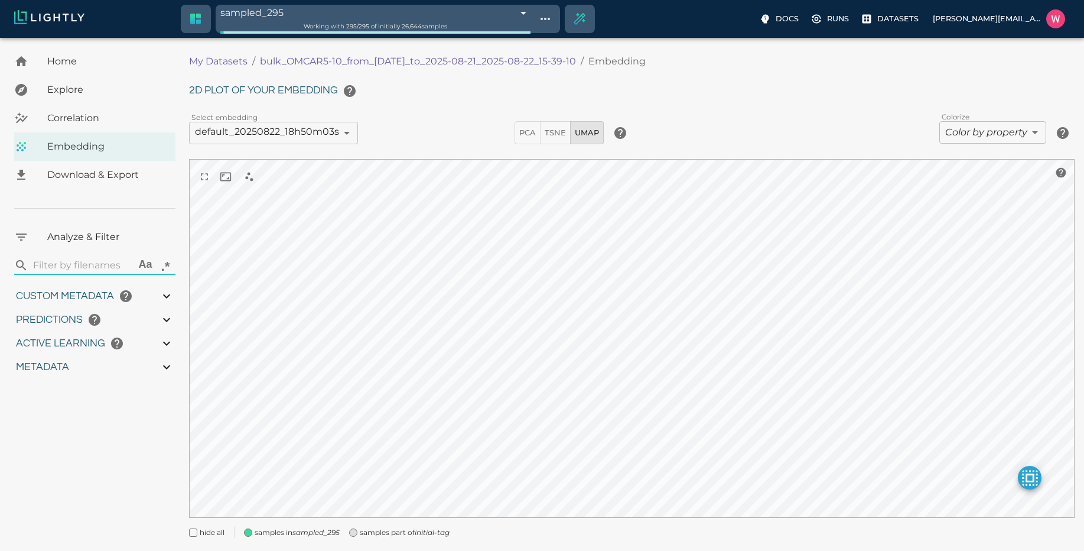
click at [75, 17] on img at bounding box center [49, 17] width 70 height 14
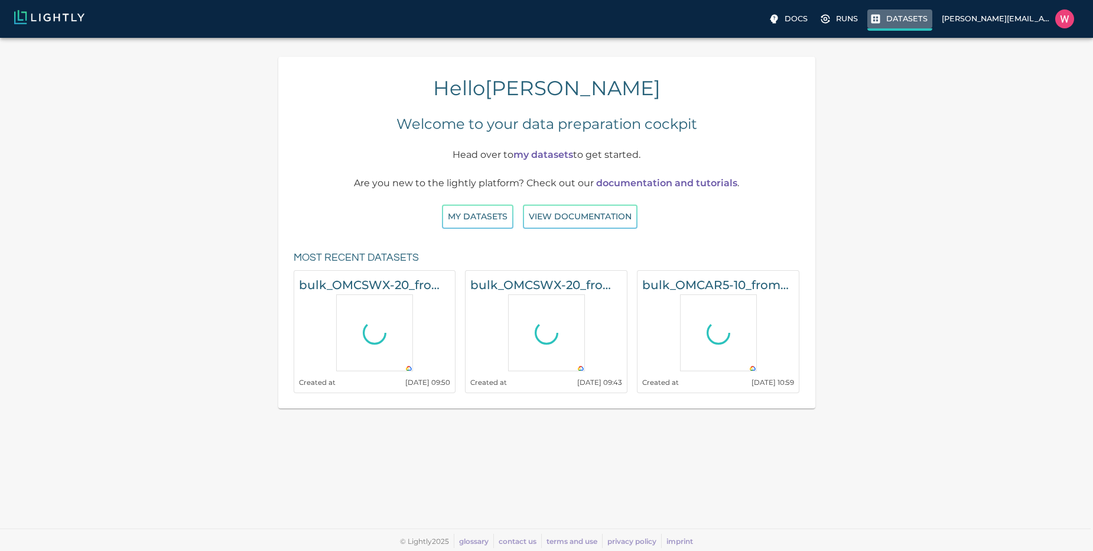
click at [883, 19] on label "Datasets" at bounding box center [900, 19] width 65 height 21
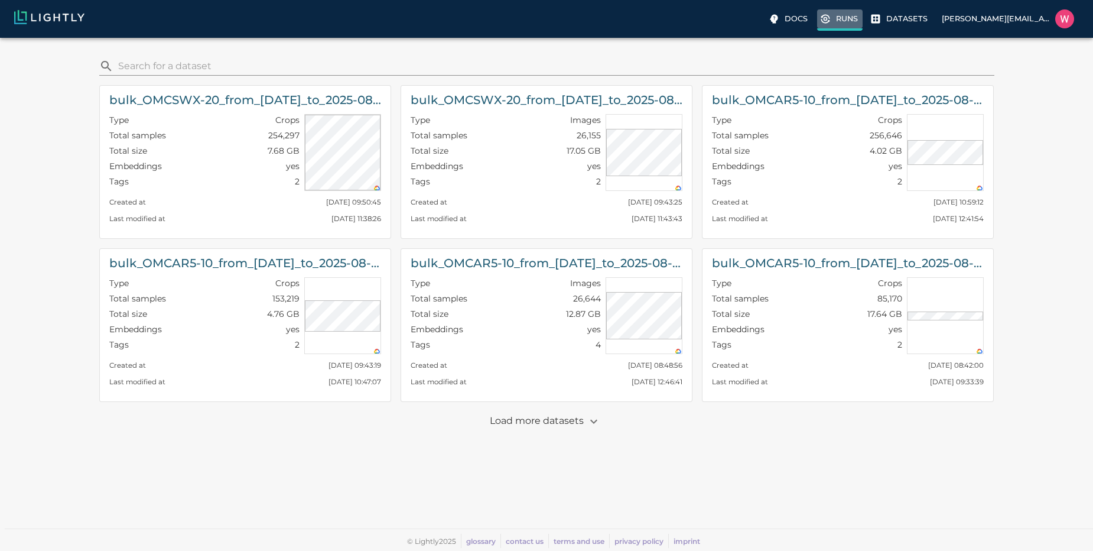
click at [844, 20] on p "Runs" at bounding box center [847, 18] width 22 height 11
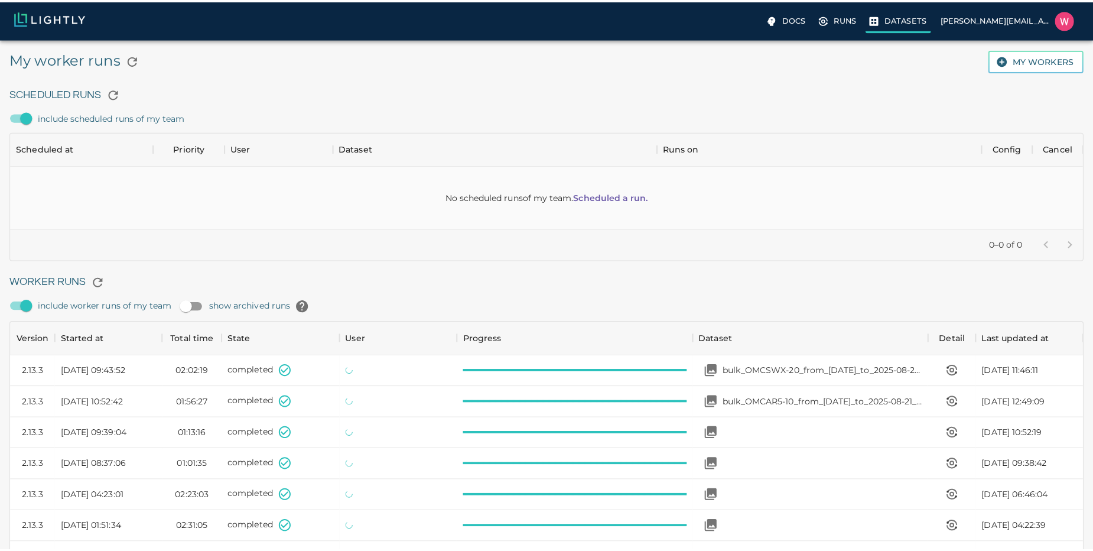
scroll to position [792, 1055]
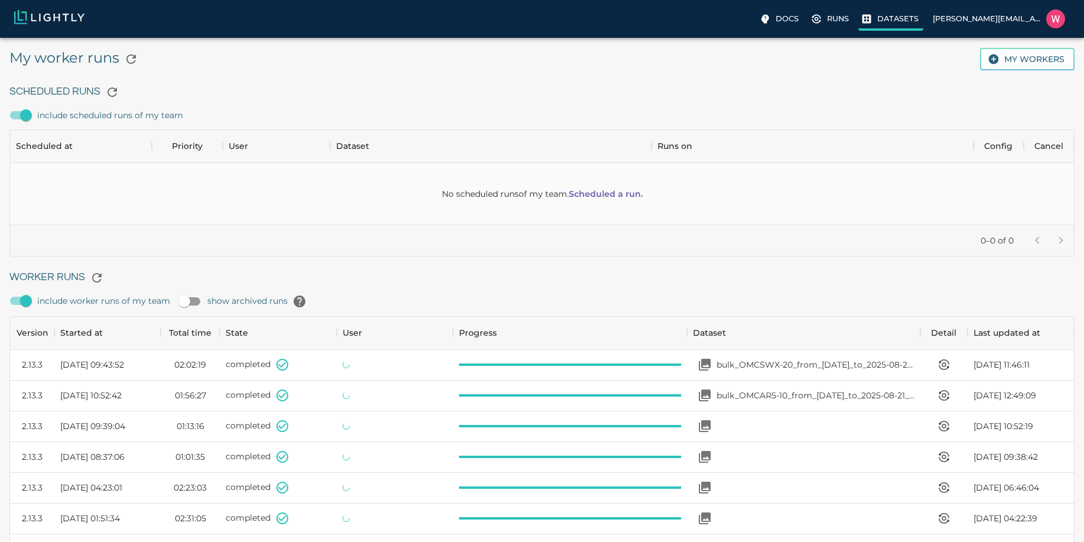
click at [886, 17] on p "Datasets" at bounding box center [898, 18] width 41 height 11
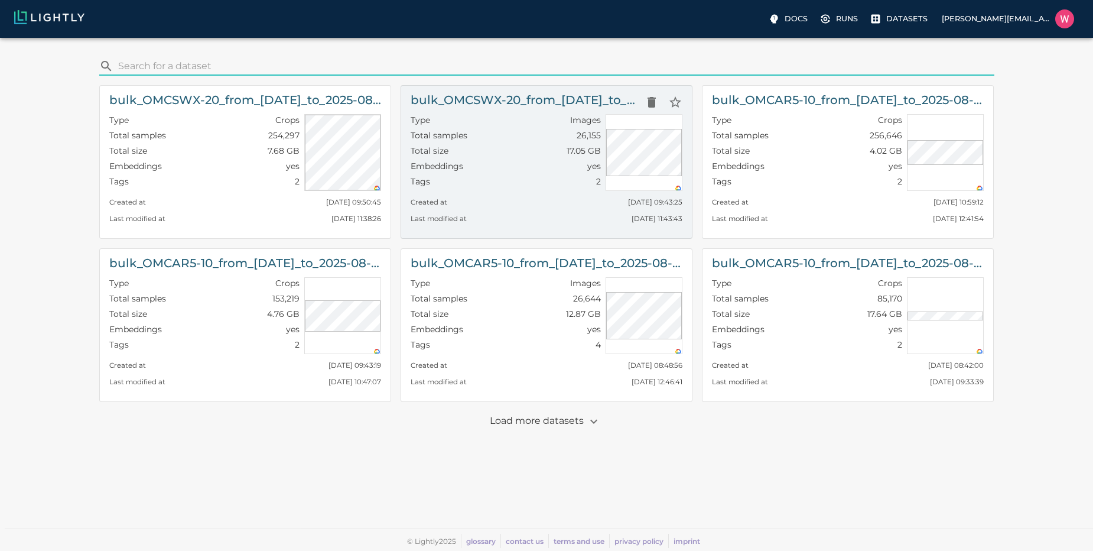
click at [581, 121] on p "Images" at bounding box center [585, 120] width 31 height 12
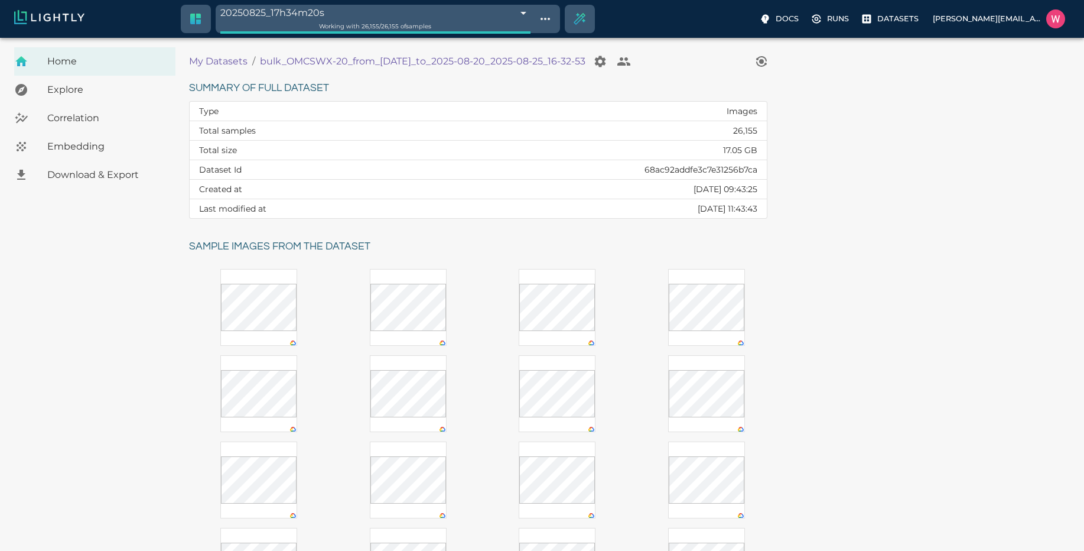
click at [109, 141] on span "Embedding" at bounding box center [106, 146] width 119 height 14
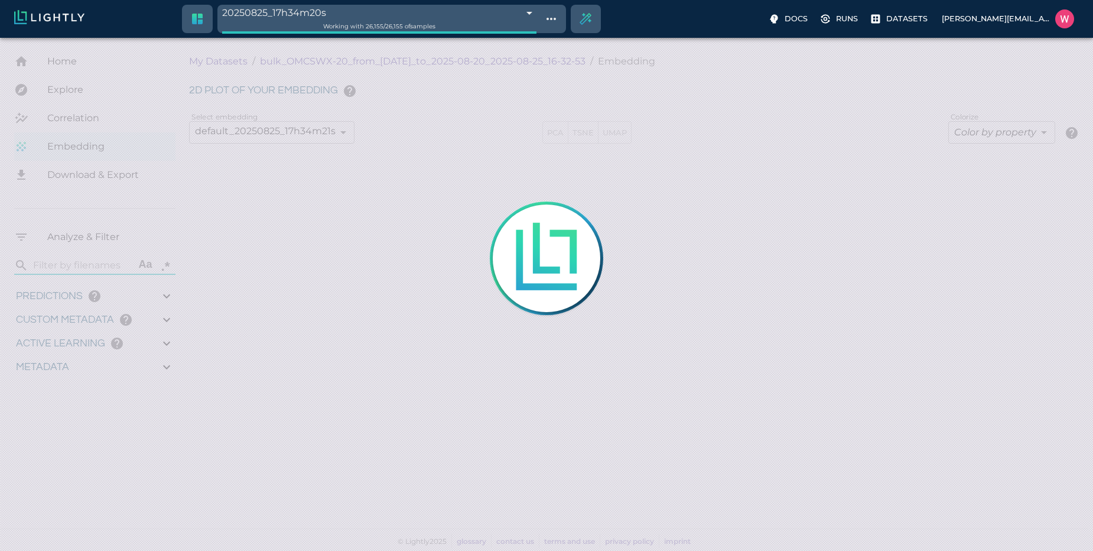
type input "1755708250.73712"
type input "1755723865.80512"
type input "0.999"
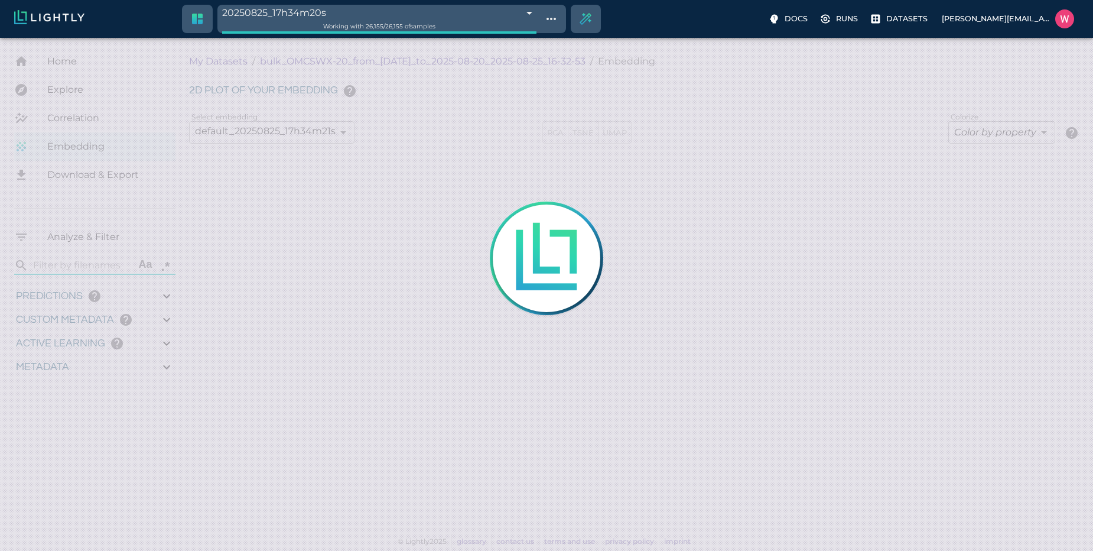
type input "0.998"
type input "0.524054527282715"
type input "96.3790545272827"
type input "27.408"
type input "1755708250.73712"
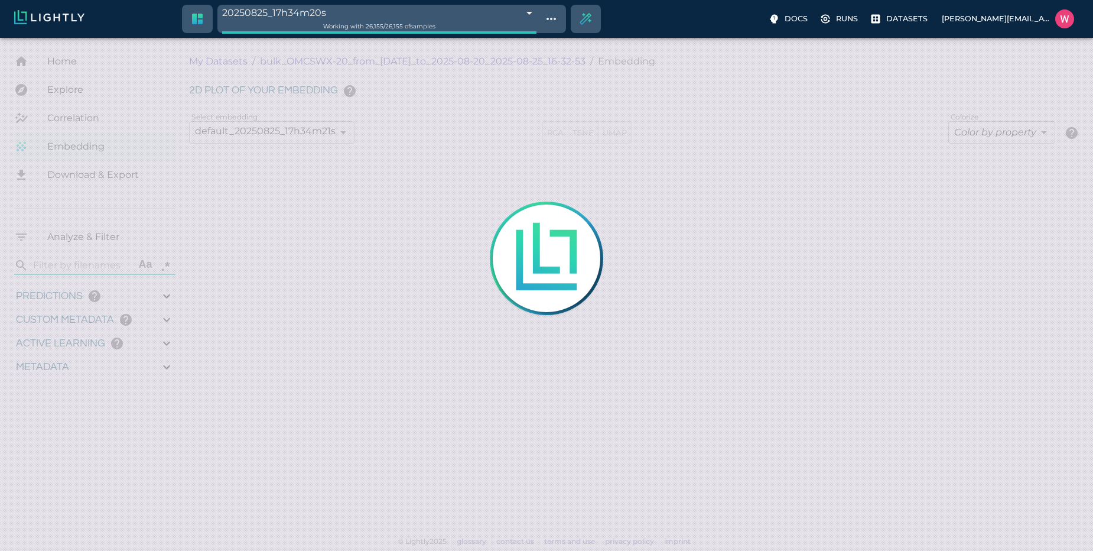
type input "1755723865.80512"
type input "0.999"
type input "0.998"
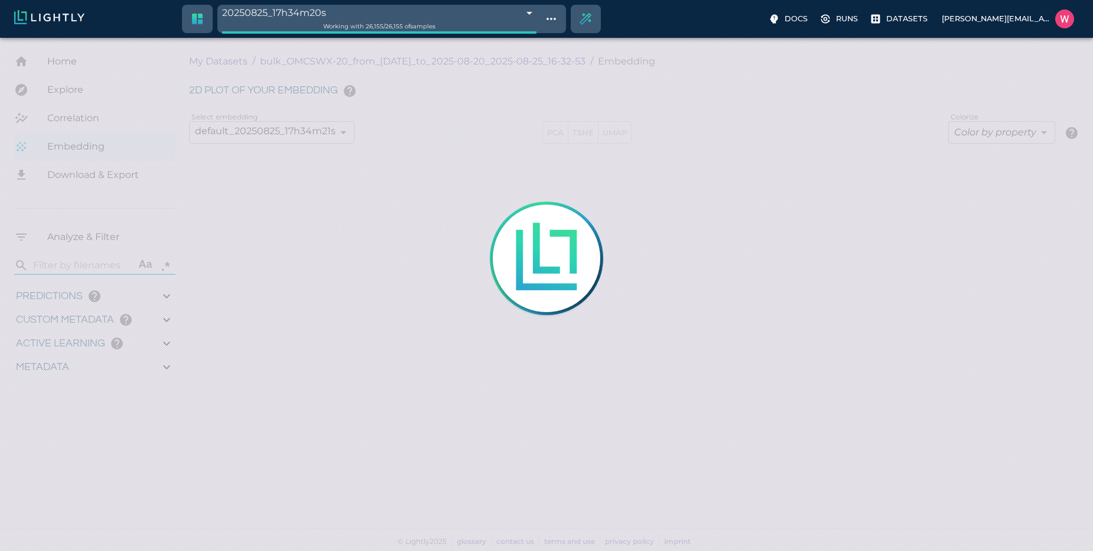
type input "0.524054527282715"
type input "96.3790545272827"
type input "27.408"
type input "9007199254740991"
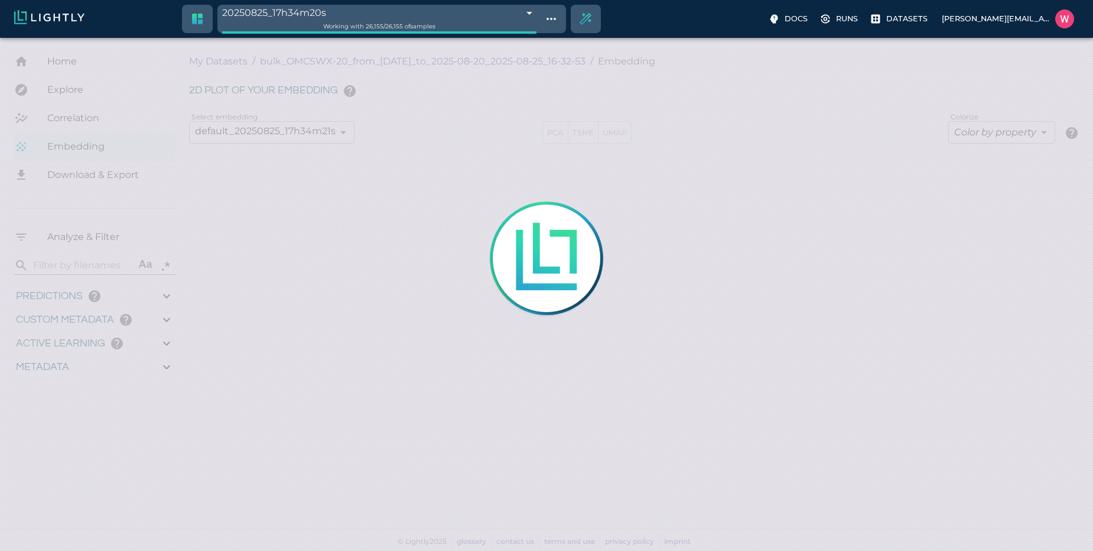
type input "1755708250.73712"
type input "1755723865.80512"
type input "0.999"
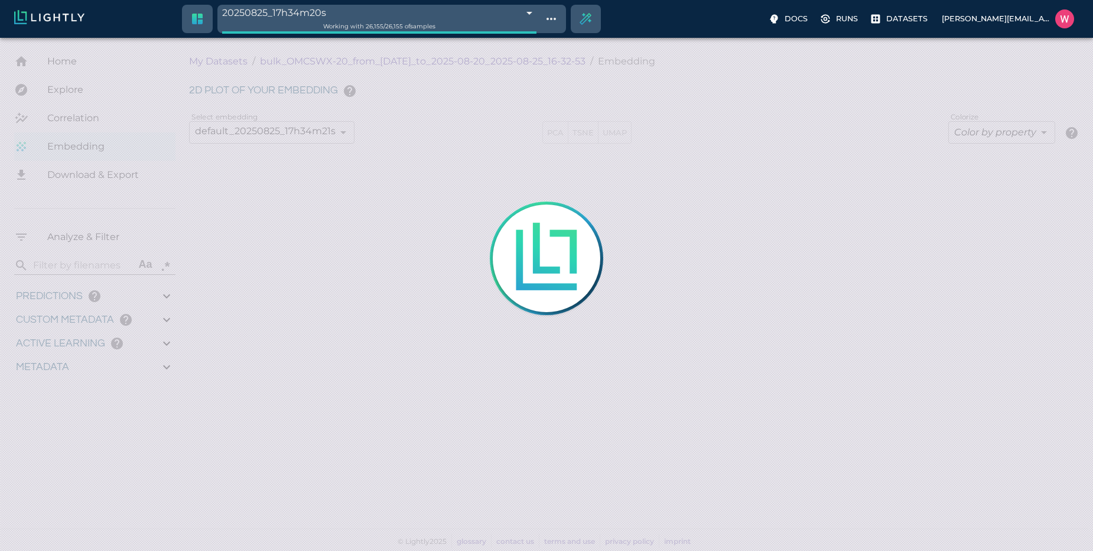
type input "0.998"
type input "0.524054527282715"
type input "96.3790545272827"
type input "27.408"
type input "9007199254740991"
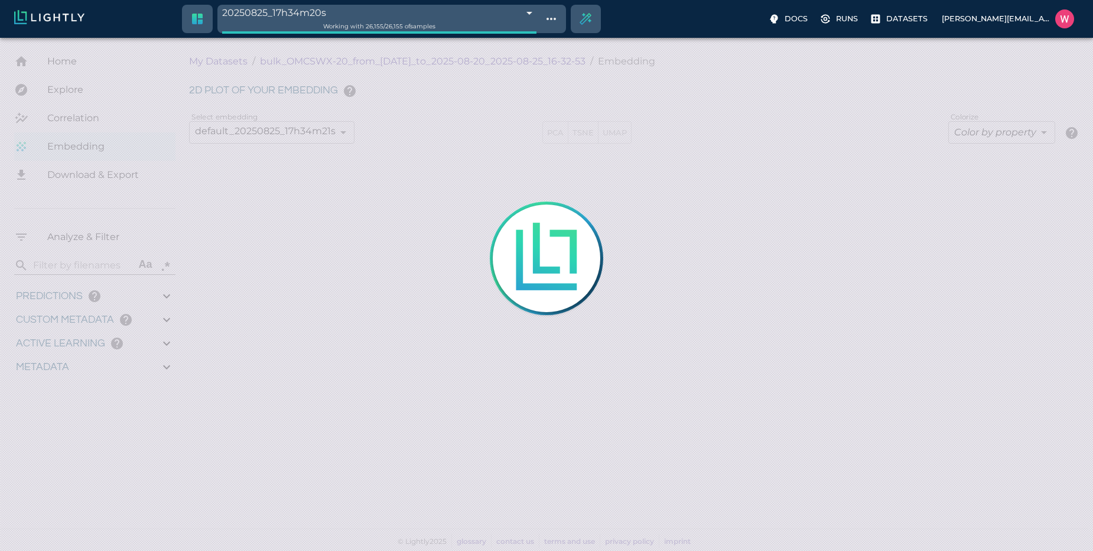
type input "9007199254740991"
type input "1755708250.73712"
type input "1755723865.80512"
type input "0.999"
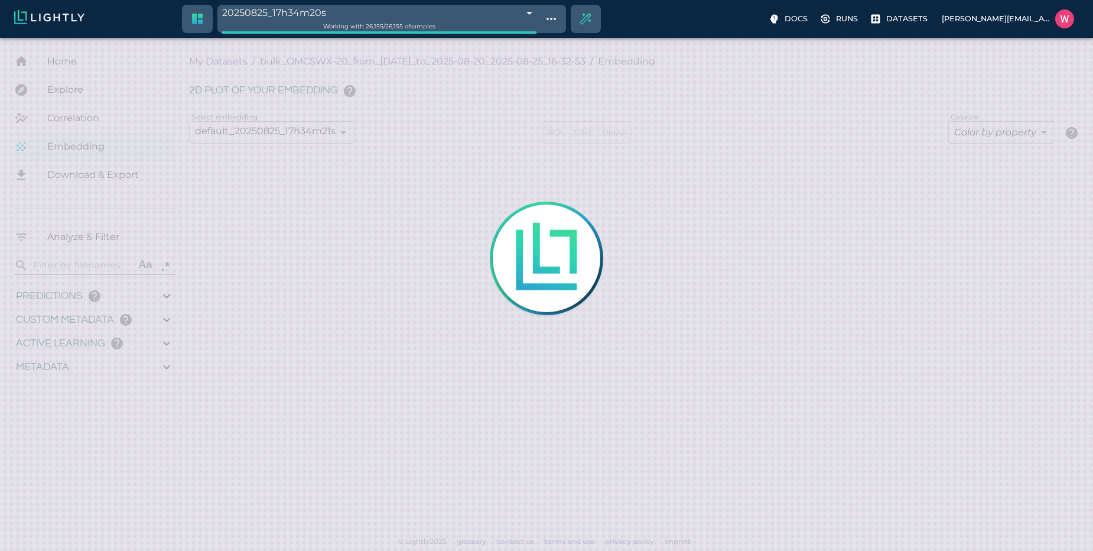
type input "0.999"
type input "0.998"
type input "0.524054527282715"
type input "96.3790545272827"
type input "27.408"
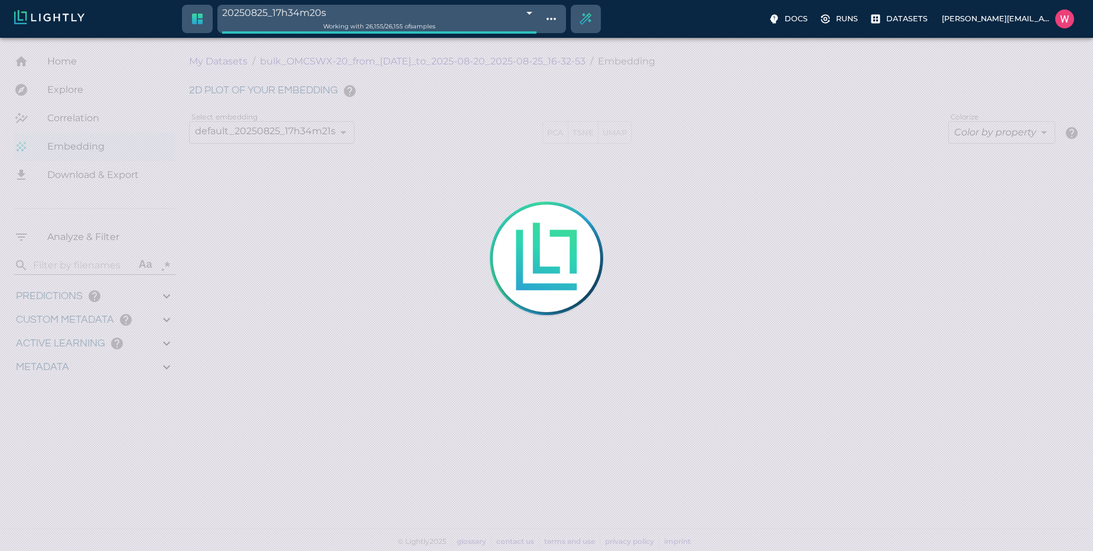
type input "1755708250.73712"
type input "1755723865.80512"
type input "0.999"
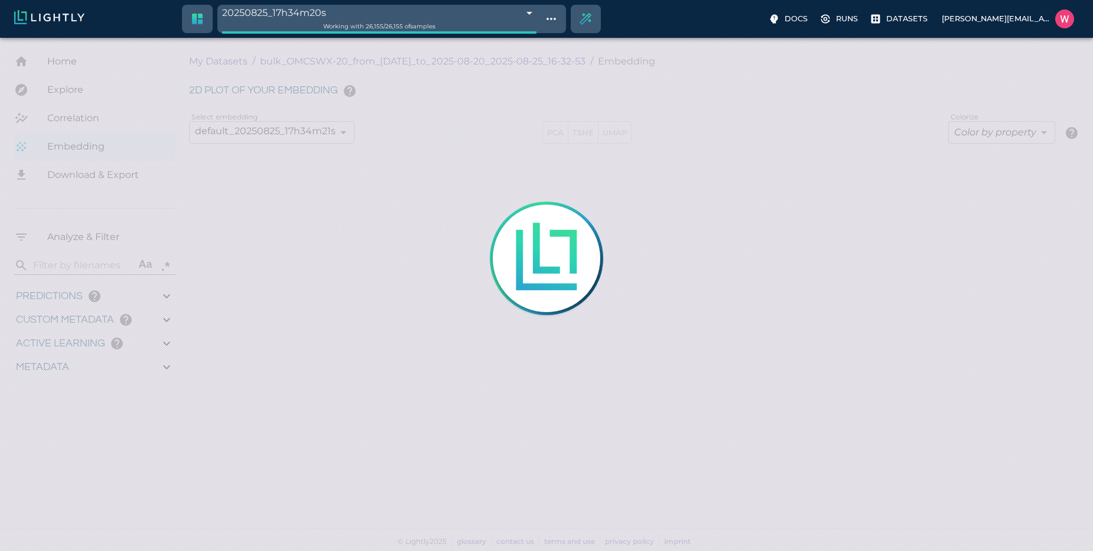
type input "0.998"
type input "0.524054527282715"
type input "96.3790545272827"
type input "27.408"
drag, startPoint x: 658, startPoint y: 128, endPoint x: 632, endPoint y: 199, distance: 76.3
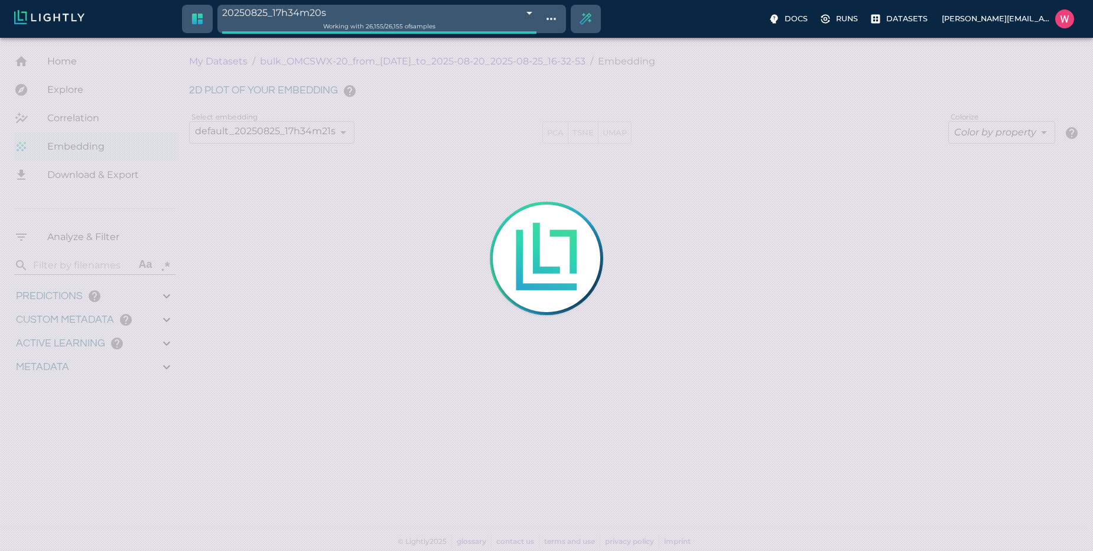
click at [631, 199] on div at bounding box center [546, 275] width 1093 height 551
click at [632, 199] on div at bounding box center [546, 275] width 1093 height 551
click at [511, 134] on div at bounding box center [546, 275] width 1093 height 551
type input "1755708250.73712"
type input "1755723865.80512"
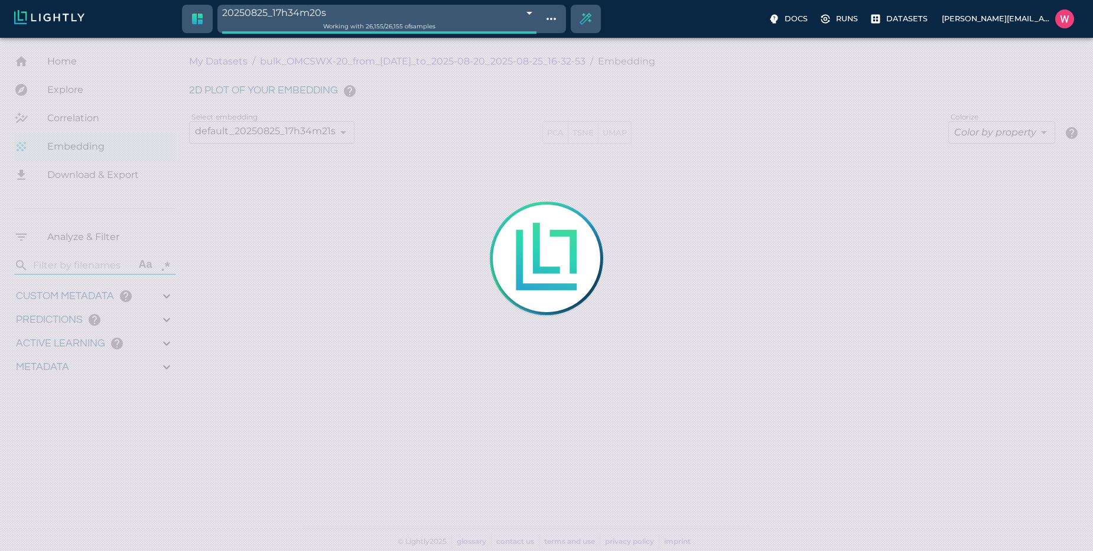
type input "0.999"
type input "0.998"
type input "0.524054527282715"
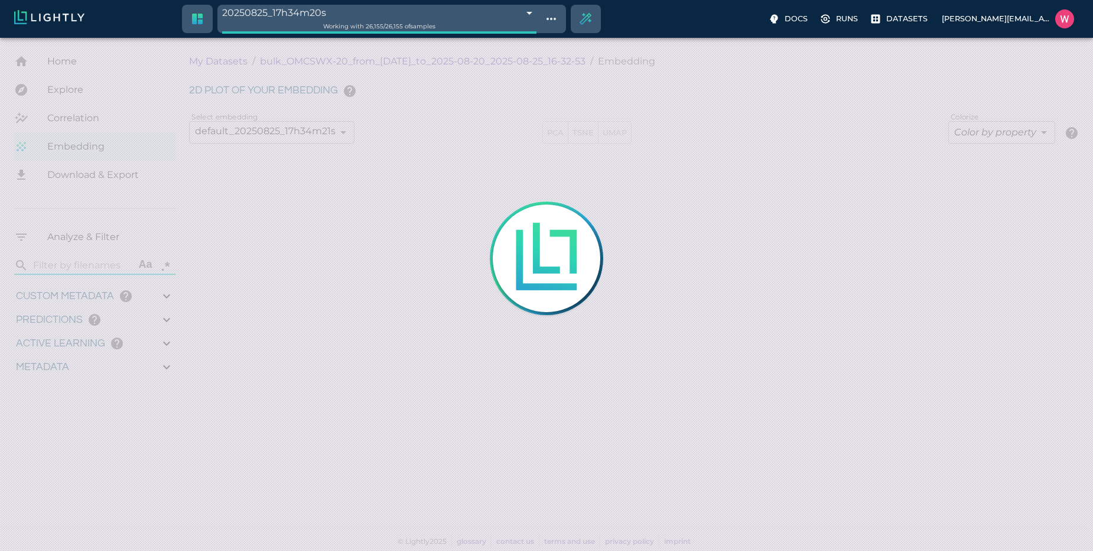
type input "96.3790545272827"
type input "27.408"
type input "1755708250.73712"
type input "1755723865.80512"
type input "0.999"
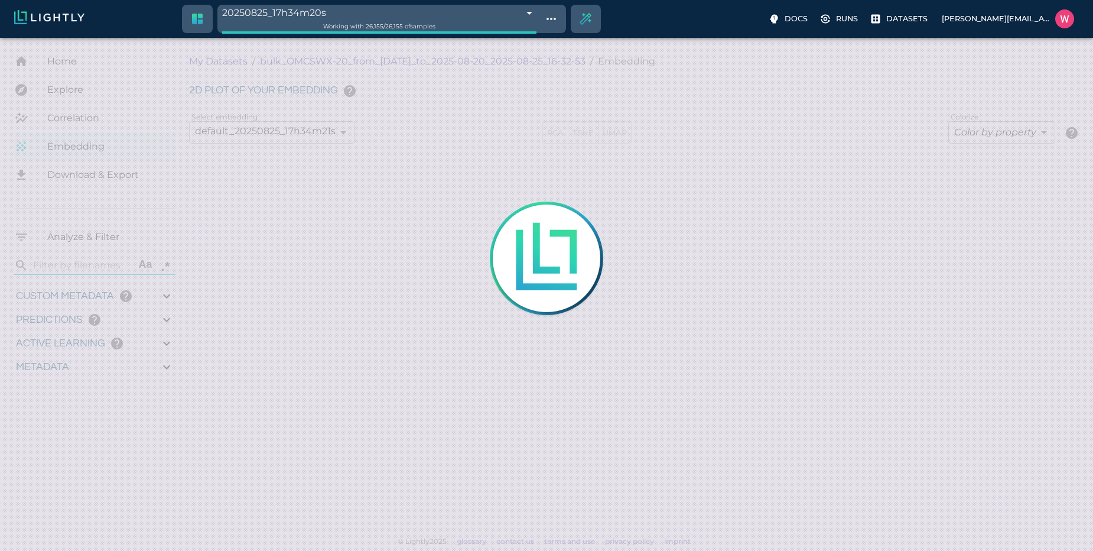
type input "0.999"
type input "0.998"
type input "0.524054527282715"
type input "96.3790545272827"
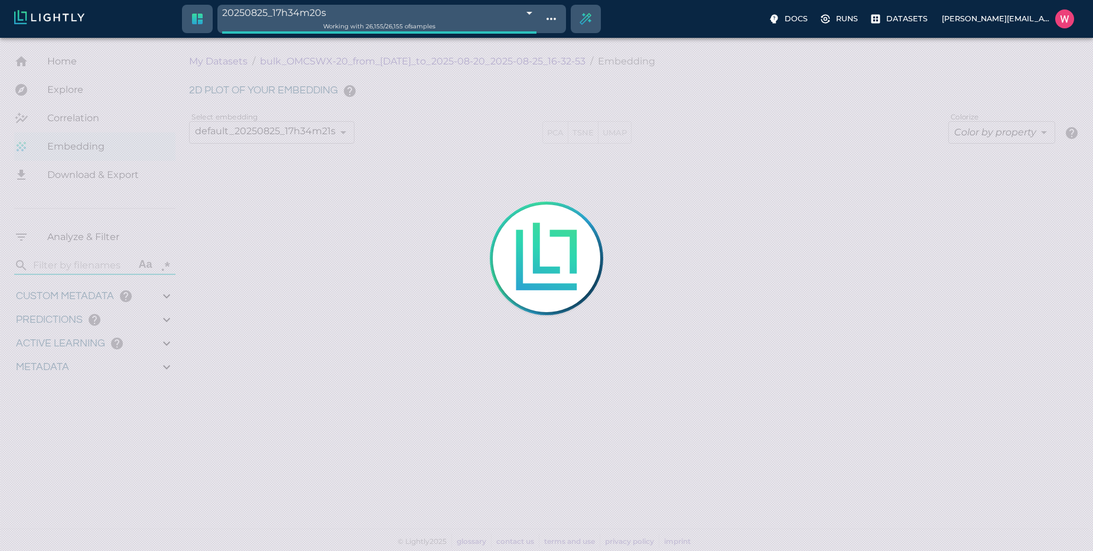
type input "27.408"
type input "9007199254740991"
type input "1755708250.73712"
type input "1755723865.80512"
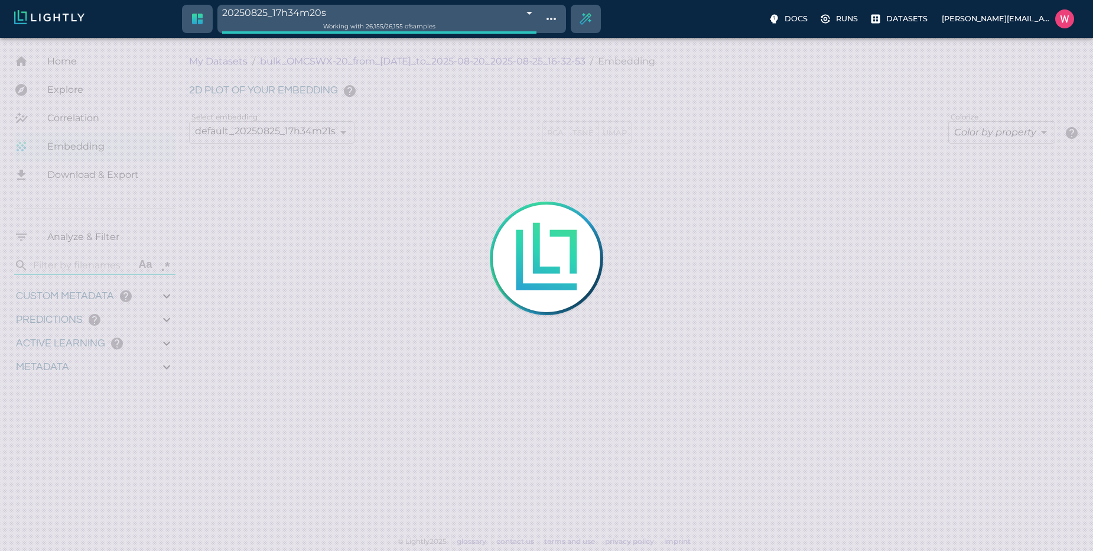
type input "0.999"
type input "0.998"
type input "0.524054527282715"
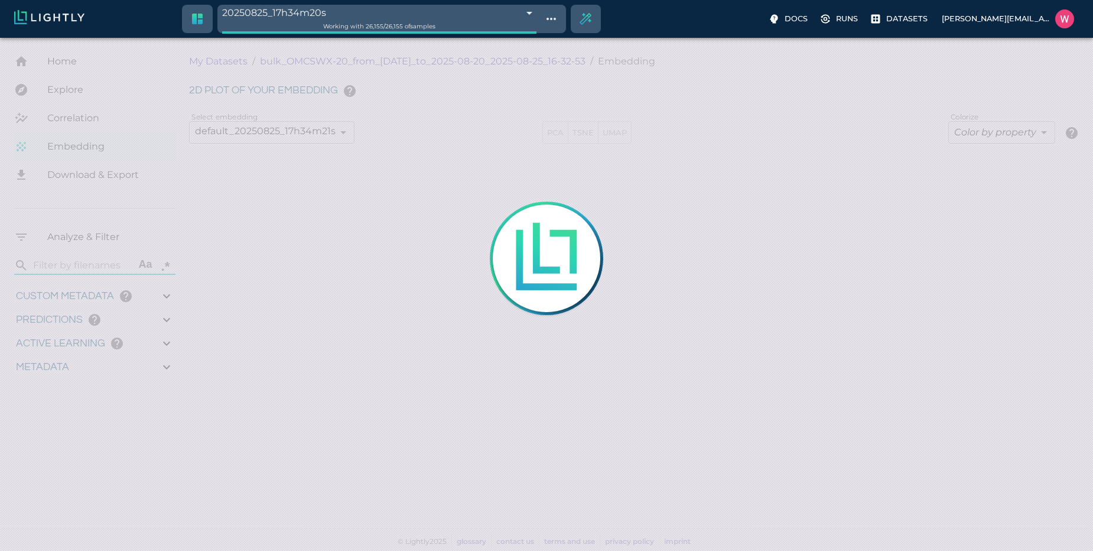
type input "96.3790545272827"
type input "27.408"
type input "9007199254740991"
type input "1755708250.73712"
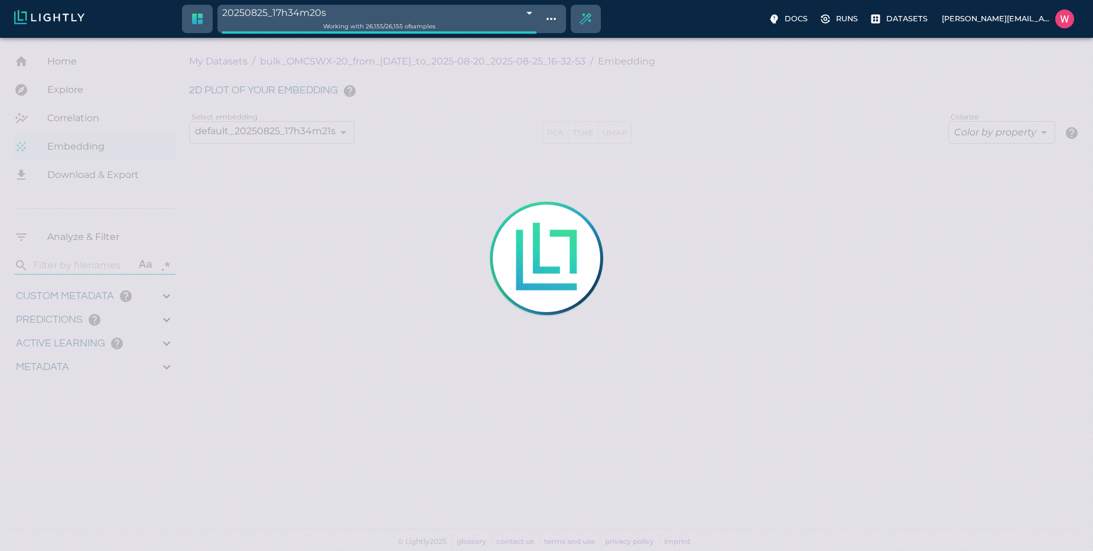
type input "1755723865.80512"
type input "0.999"
type input "0.998"
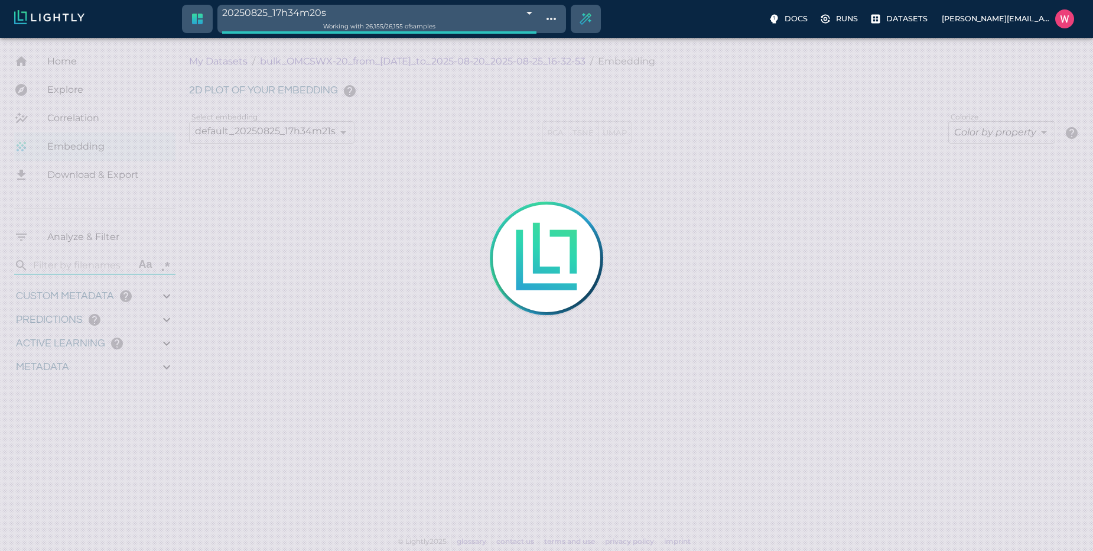
type input "0.524054527282715"
type input "96.3790545272827"
type input "27.408"
type input "1755708250.73712"
type input "1755723865.80512"
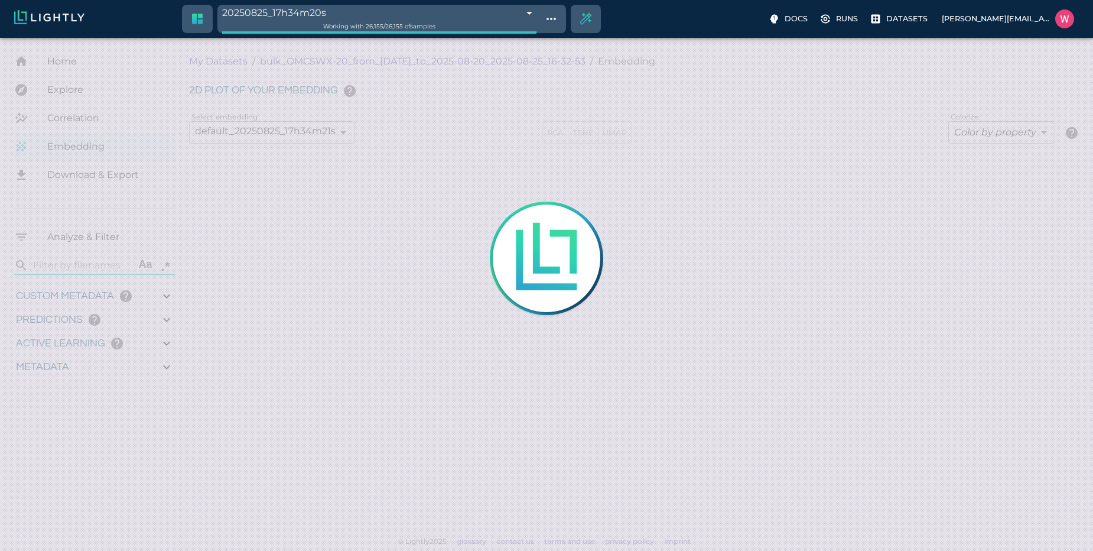
type input "0.999"
type input "0.998"
type input "0.524054527282715"
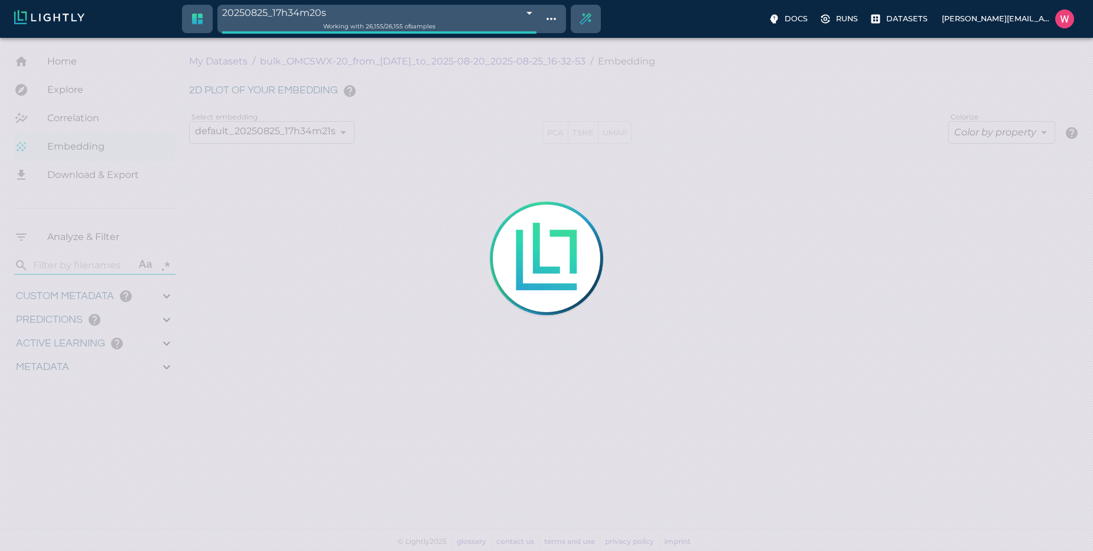
type input "96.3790545272827"
type input "27.408"
click at [616, 208] on div at bounding box center [546, 275] width 1093 height 551
